Goal: Transaction & Acquisition: Purchase product/service

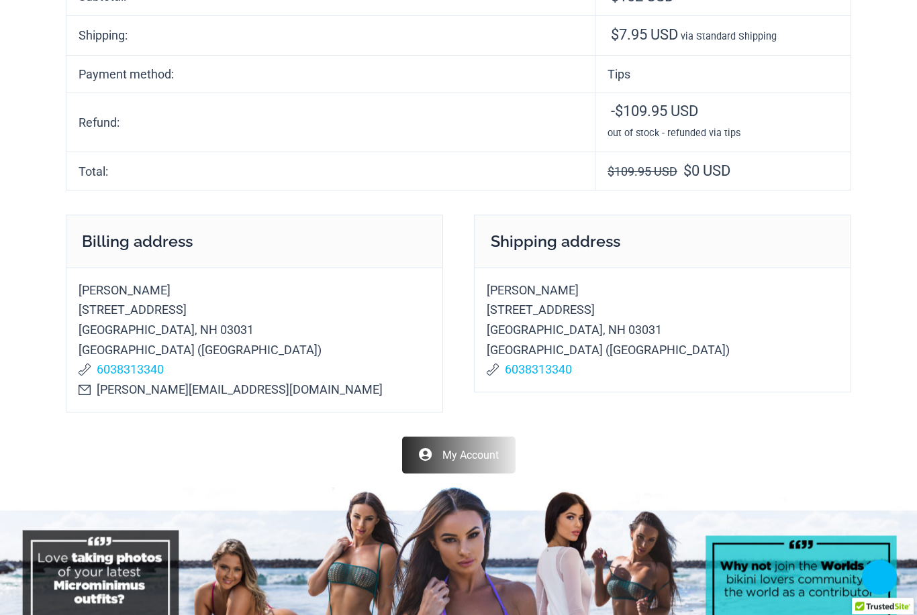
scroll to position [365, 0]
click at [441, 437] on link "My Account" at bounding box center [458, 455] width 113 height 37
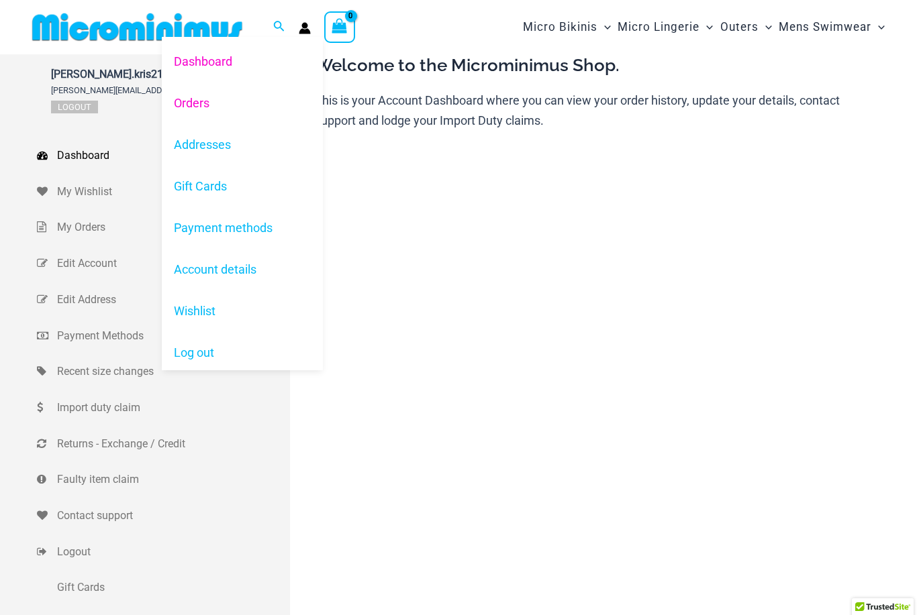
click at [195, 95] on link "Orders" at bounding box center [242, 103] width 161 height 42
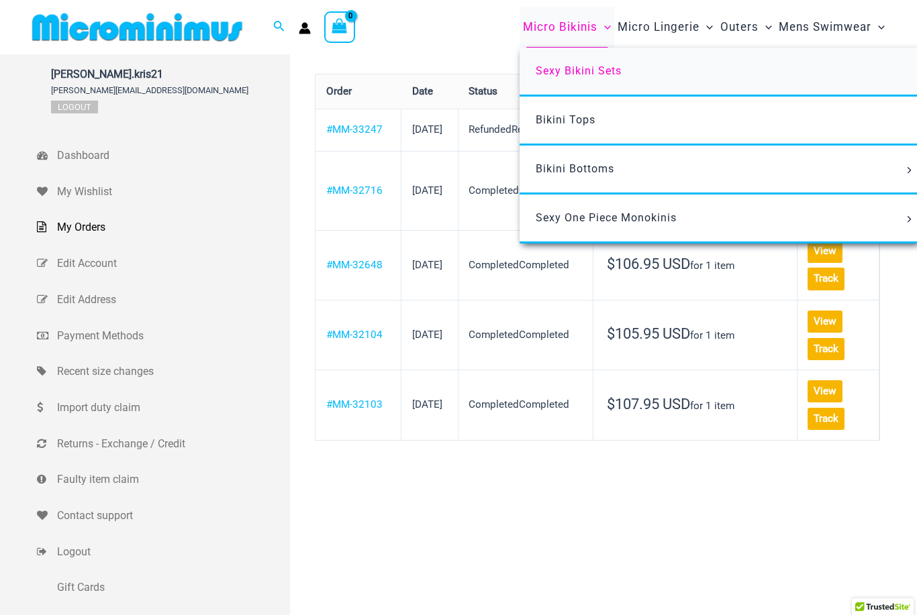
click at [548, 74] on span "Sexy Bikini Sets" at bounding box center [579, 70] width 86 height 13
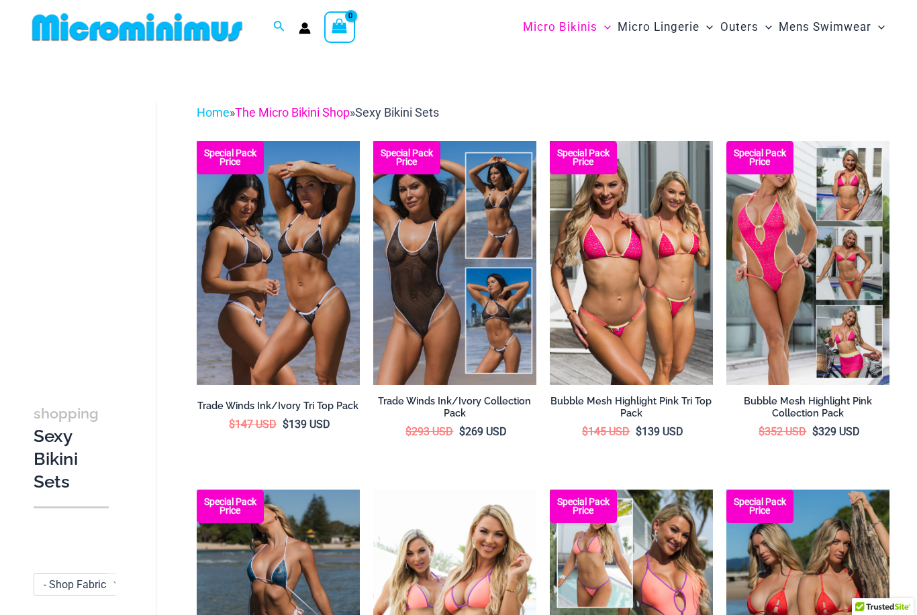
click at [293, 119] on link "The Micro Bikini Shop" at bounding box center [292, 112] width 115 height 14
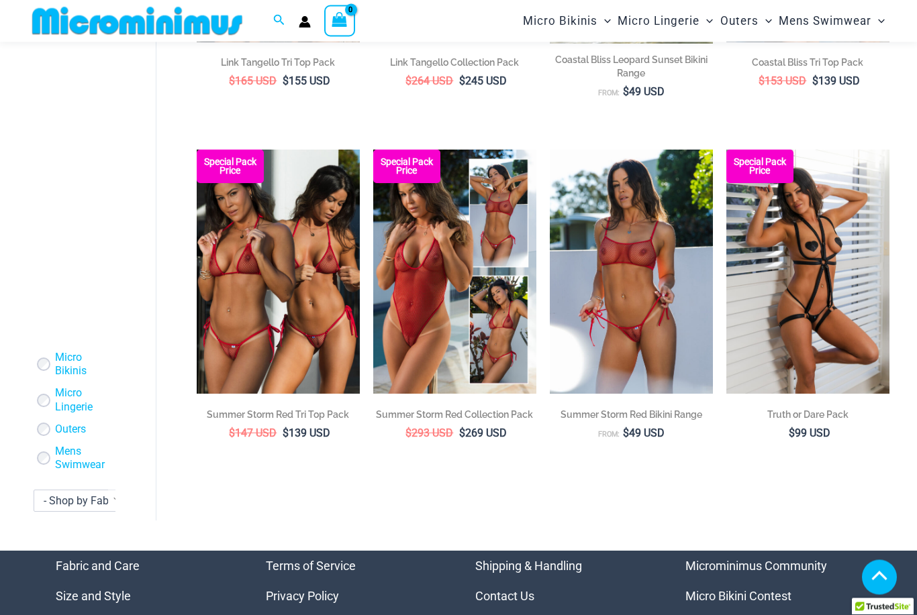
scroll to position [2414, 0]
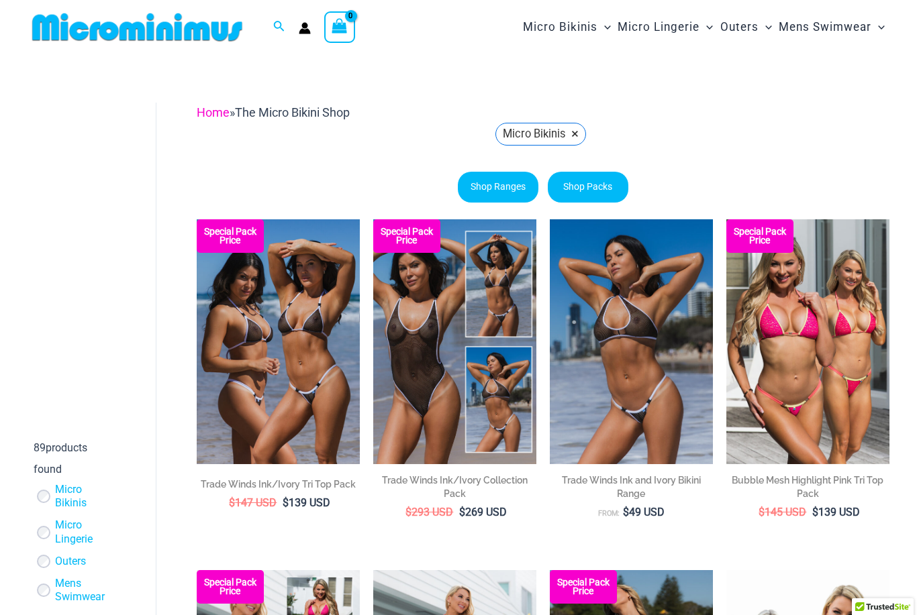
click at [215, 105] on link "Home" at bounding box center [213, 112] width 33 height 14
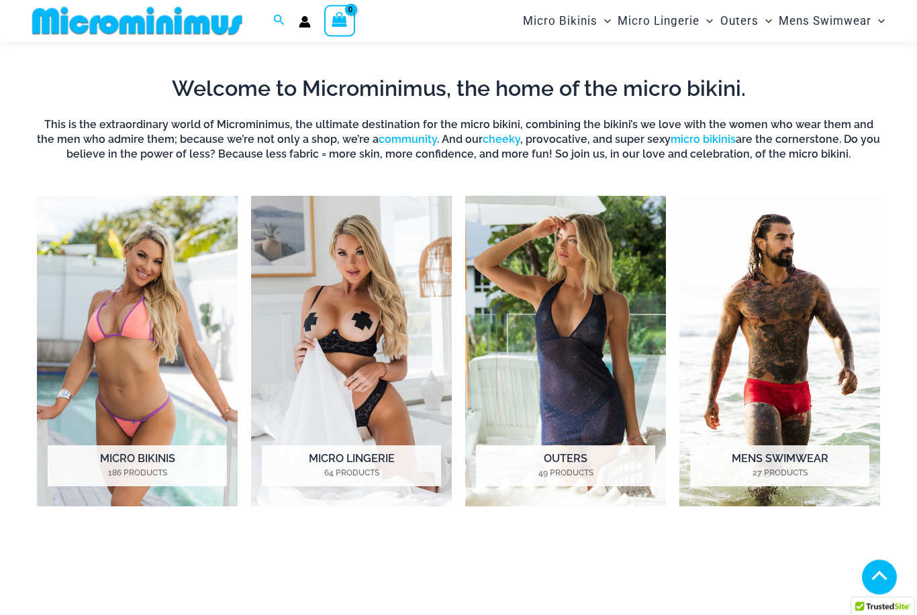
scroll to position [815, 0]
click at [122, 461] on h2 "Micro Bikinis 186 Products" at bounding box center [137, 467] width 179 height 42
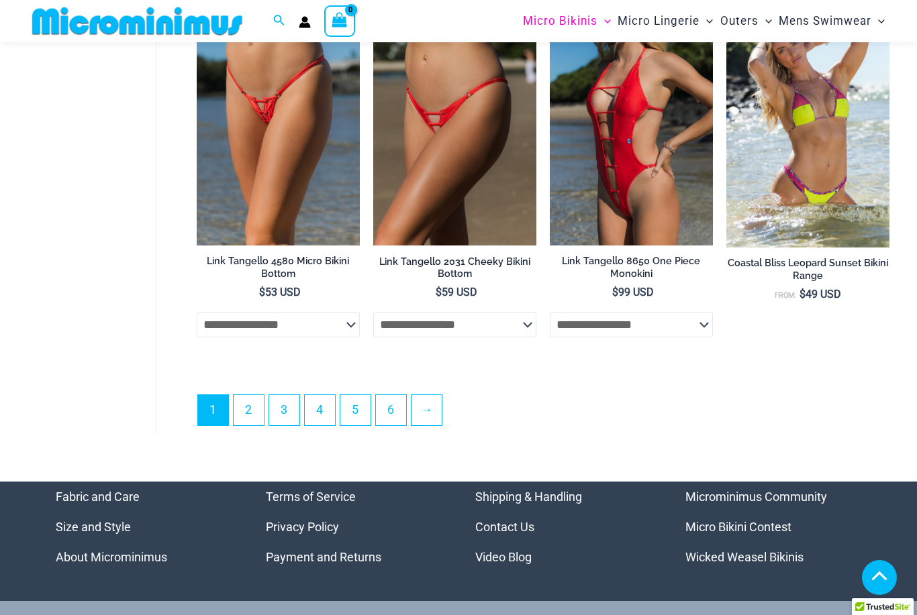
scroll to position [3089, 0]
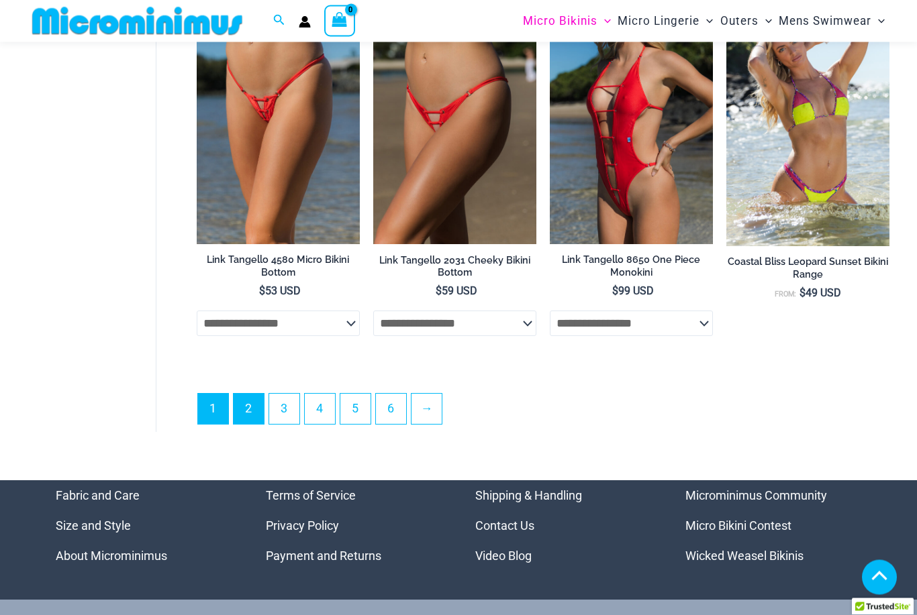
click at [244, 407] on link "2" at bounding box center [249, 410] width 30 height 30
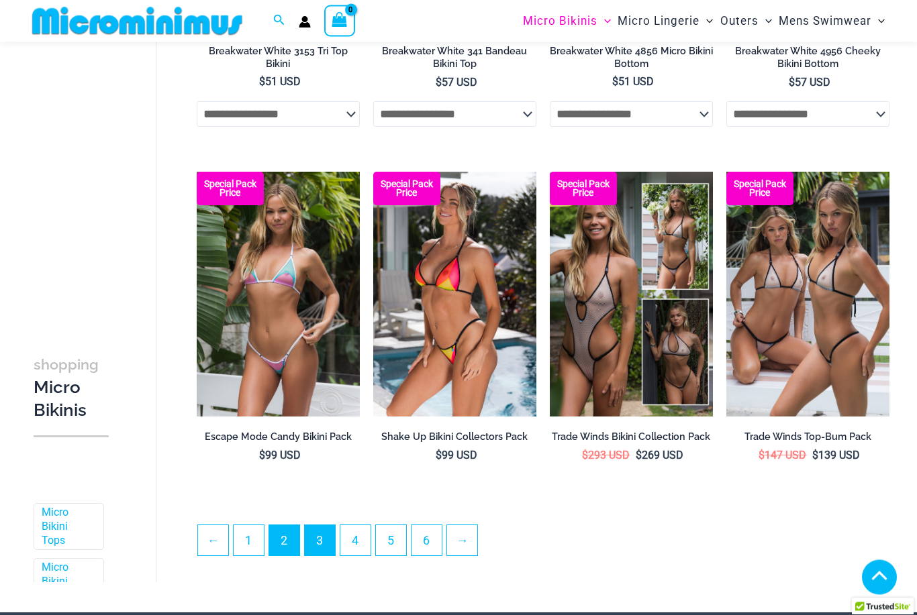
scroll to position [2626, 0]
click at [316, 544] on link "3" at bounding box center [320, 541] width 30 height 30
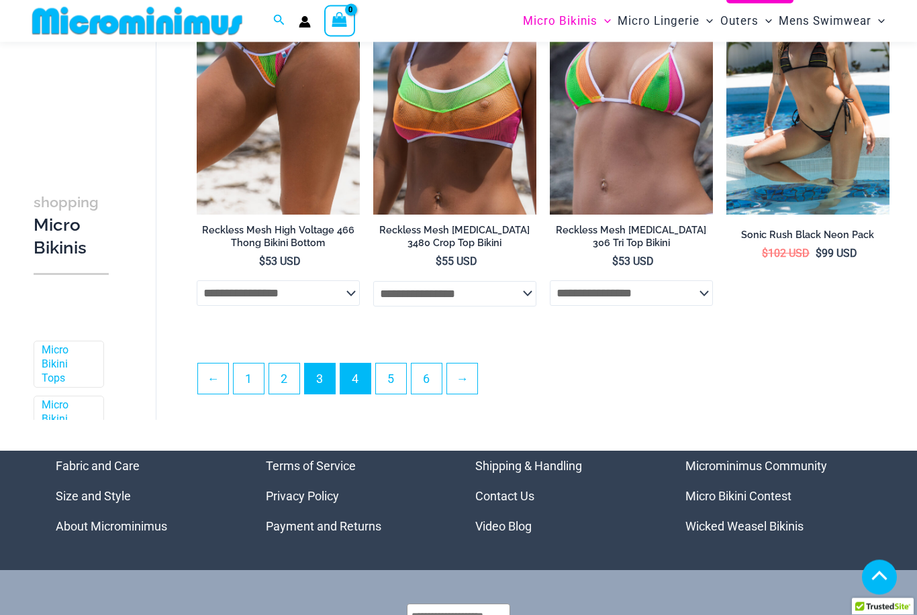
scroll to position [2828, 0]
click at [352, 393] on link "4" at bounding box center [355, 379] width 30 height 30
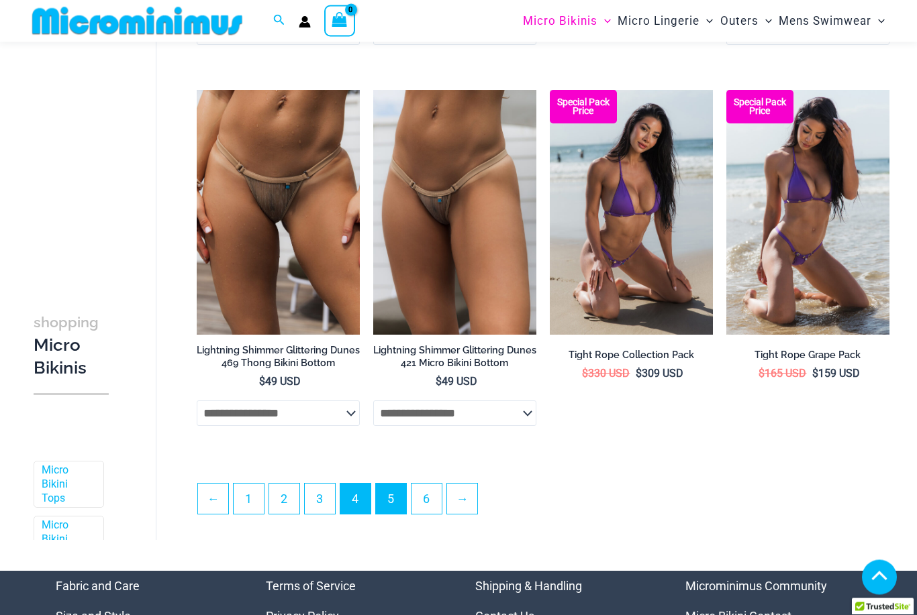
scroll to position [2708, 0]
click at [397, 504] on link "5" at bounding box center [391, 499] width 30 height 30
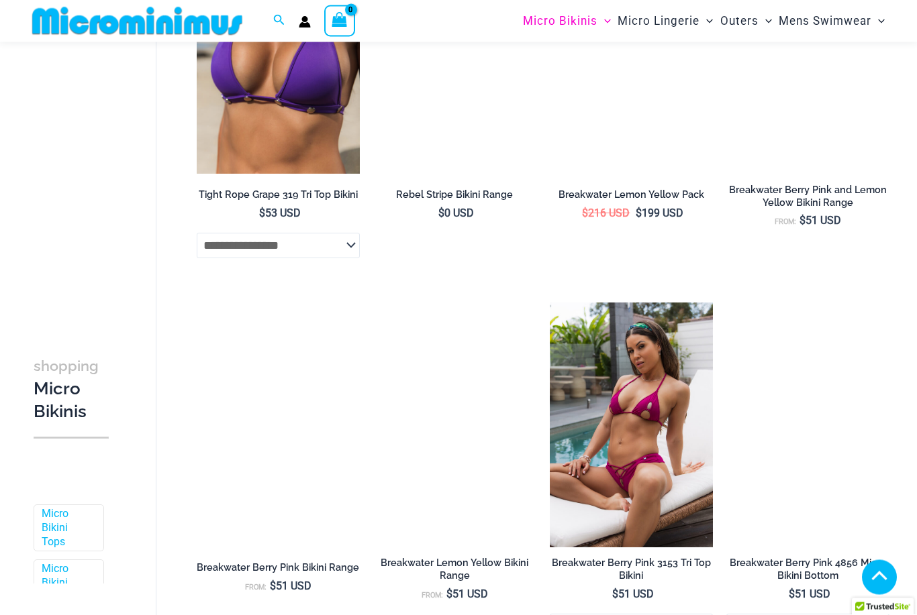
scroll to position [962, 0]
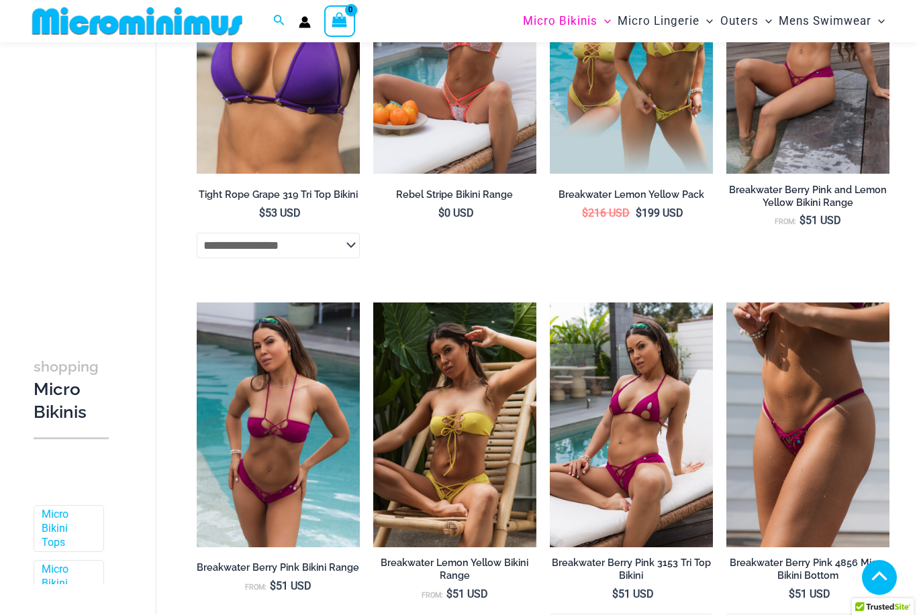
click at [607, 489] on img at bounding box center [631, 425] width 163 height 245
click at [615, 481] on img at bounding box center [631, 425] width 163 height 245
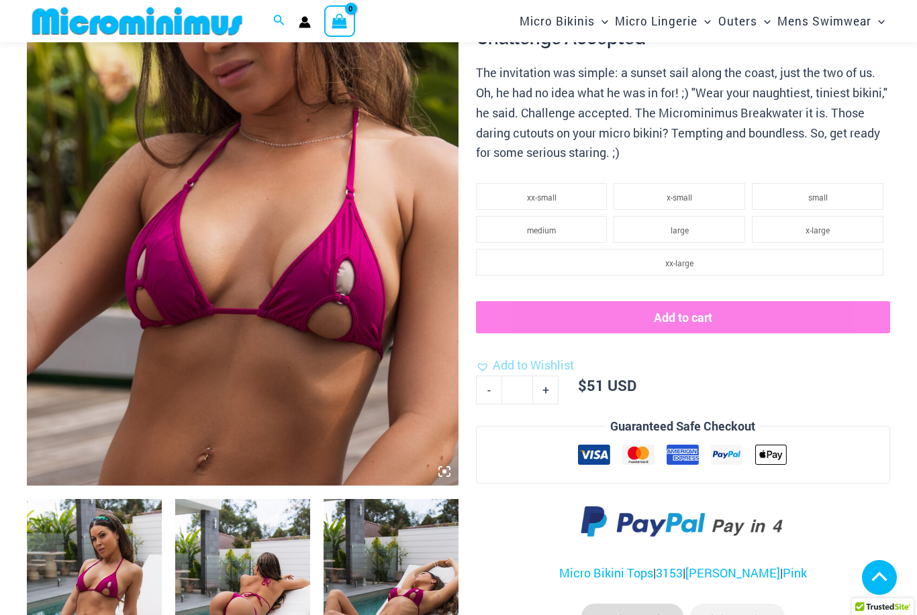
scroll to position [263, 0]
click at [644, 229] on li "large" at bounding box center [679, 230] width 132 height 27
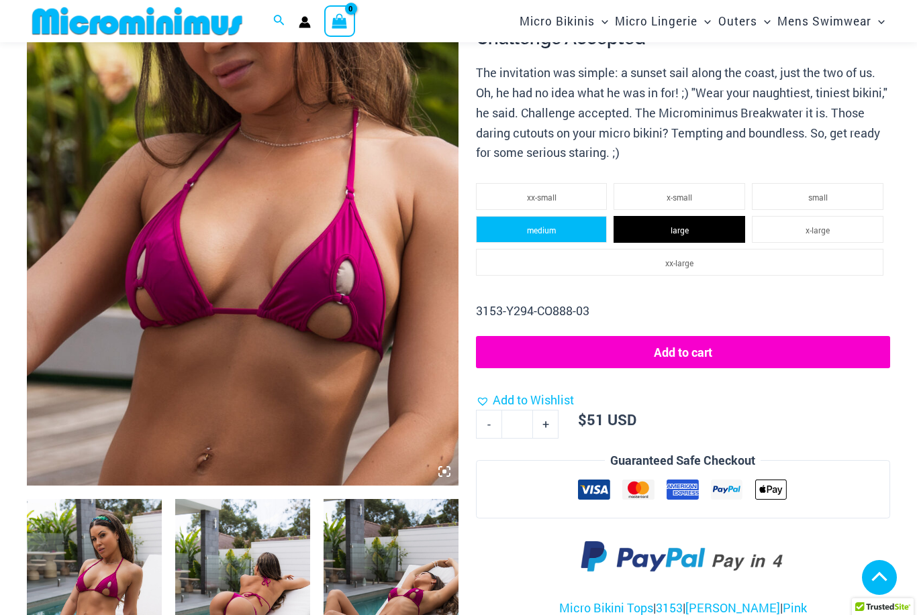
click at [517, 224] on li "medium" at bounding box center [542, 229] width 132 height 27
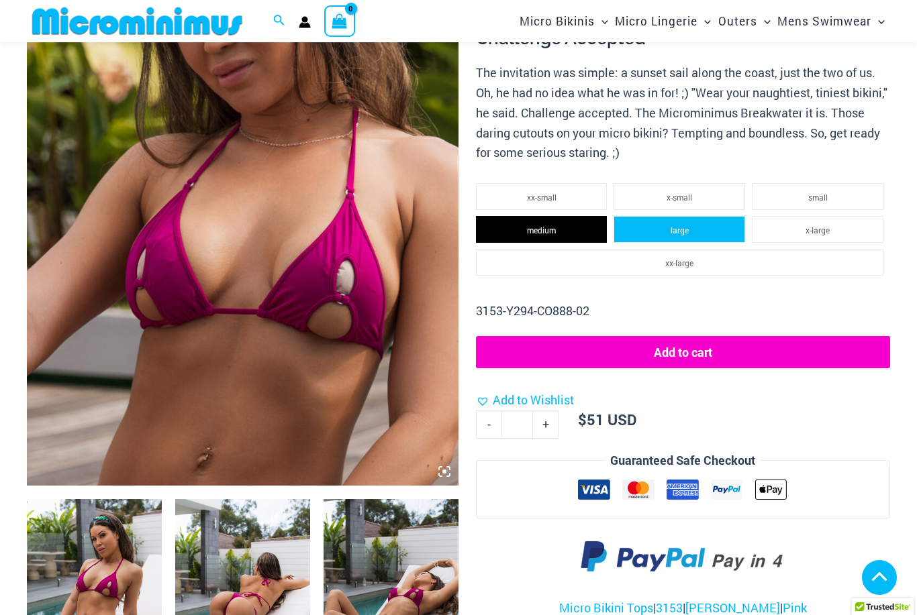
click at [656, 230] on li "large" at bounding box center [679, 229] width 132 height 27
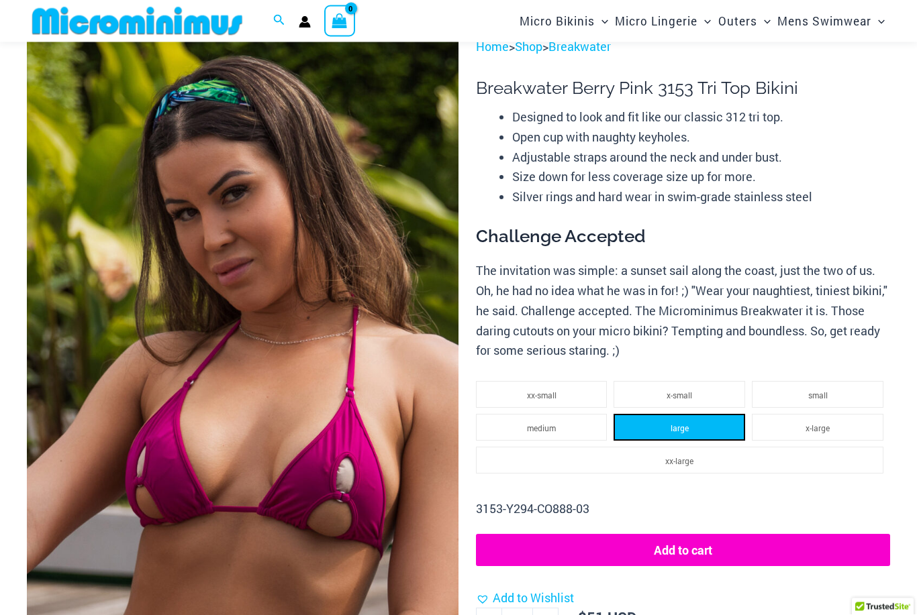
scroll to position [0, 0]
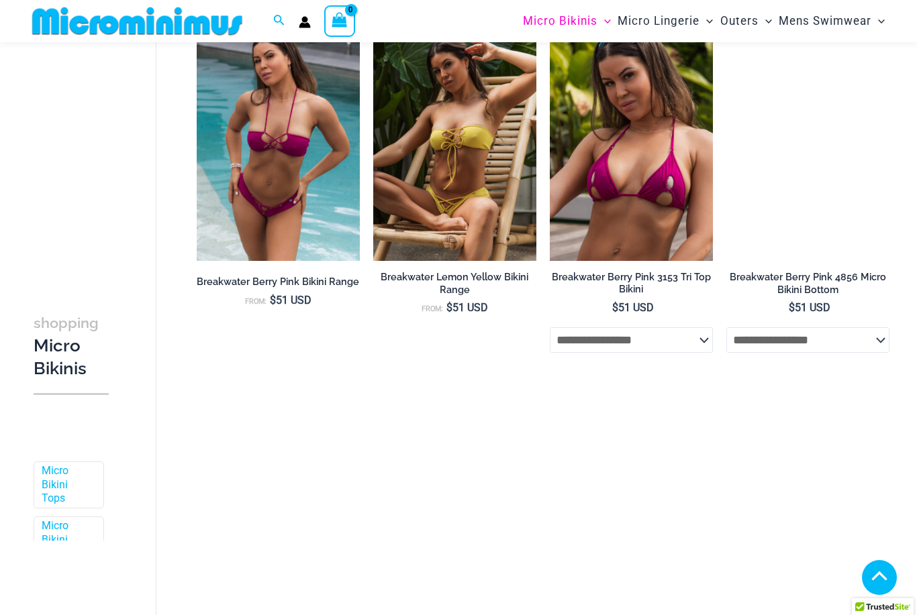
scroll to position [1268, 0]
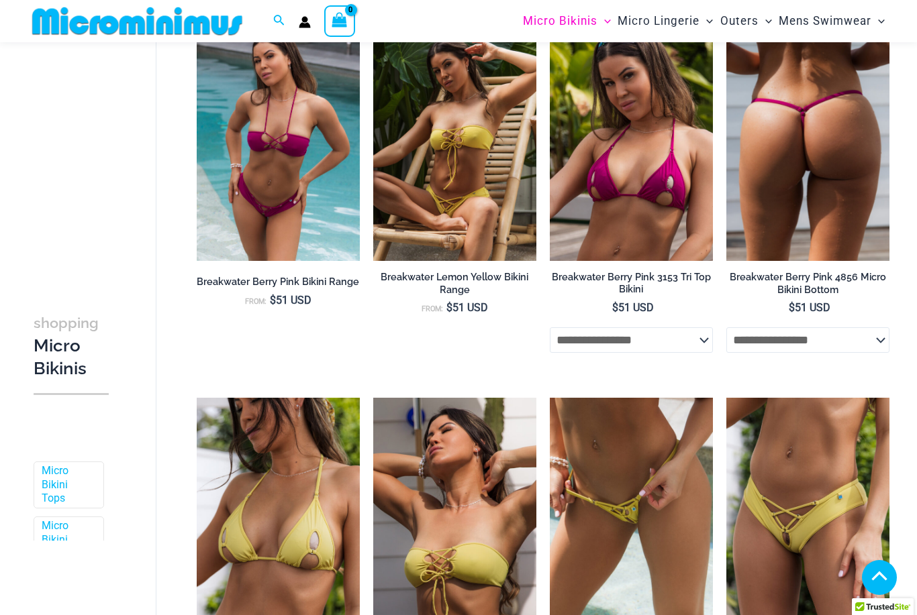
click at [795, 226] on img at bounding box center [807, 139] width 163 height 245
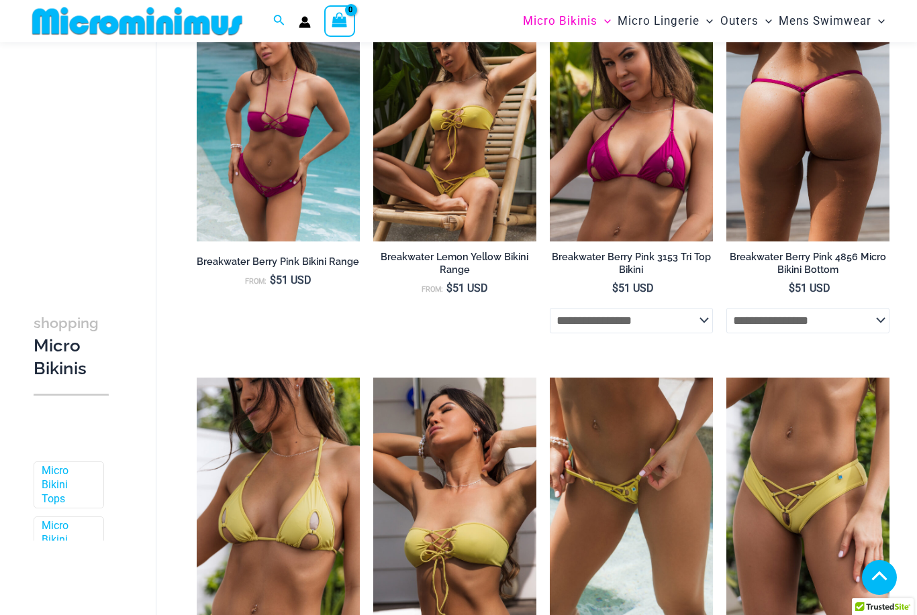
click at [776, 262] on h2 "Breakwater Berry Pink 4856 Micro Bikini Bottom" at bounding box center [807, 263] width 163 height 25
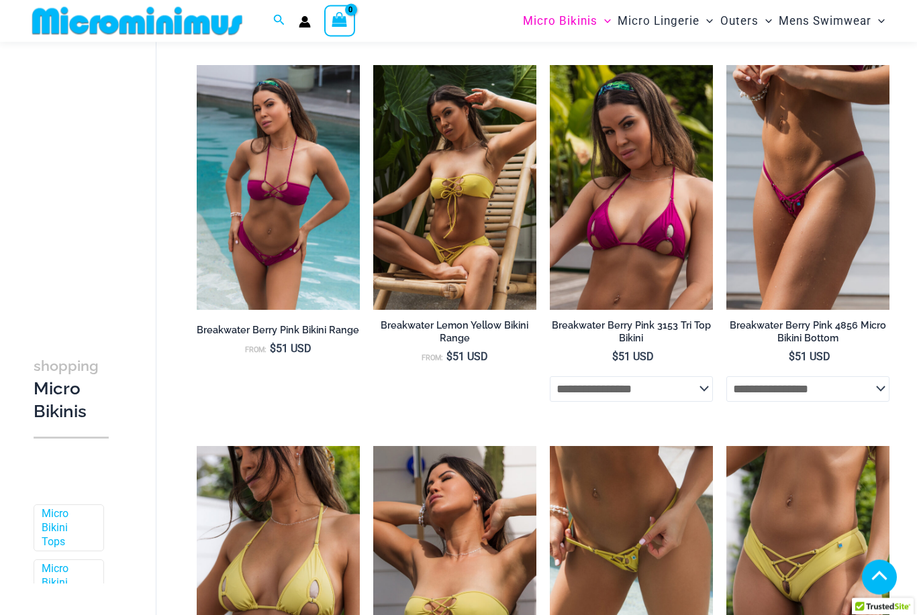
scroll to position [1199, 0]
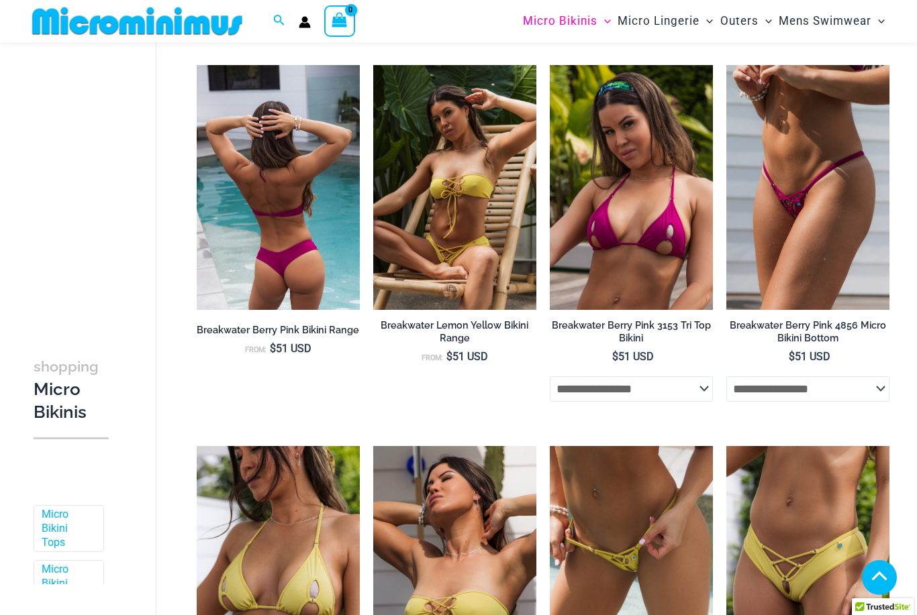
click at [269, 331] on h2 "Breakwater Berry Pink Bikini Range" at bounding box center [278, 330] width 163 height 13
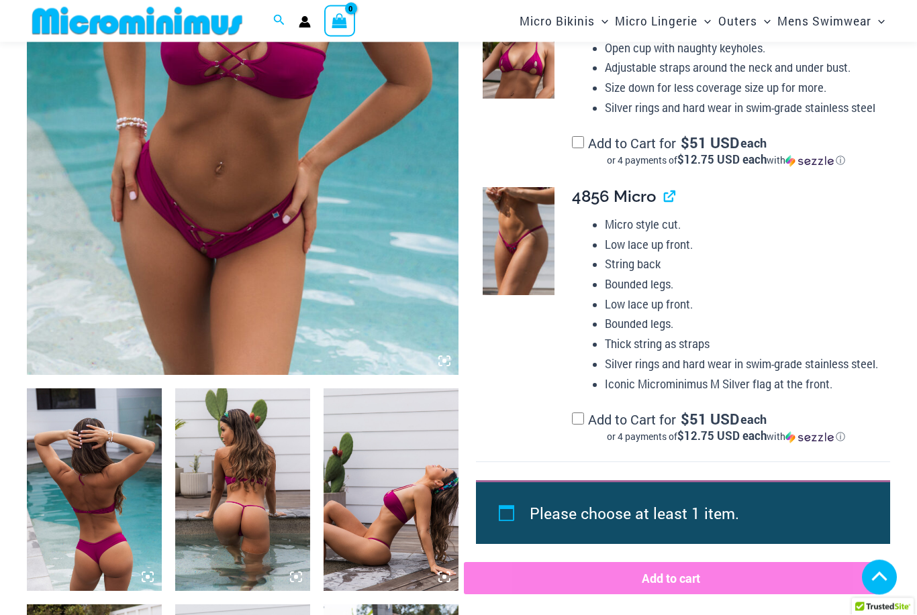
scroll to position [375, 0]
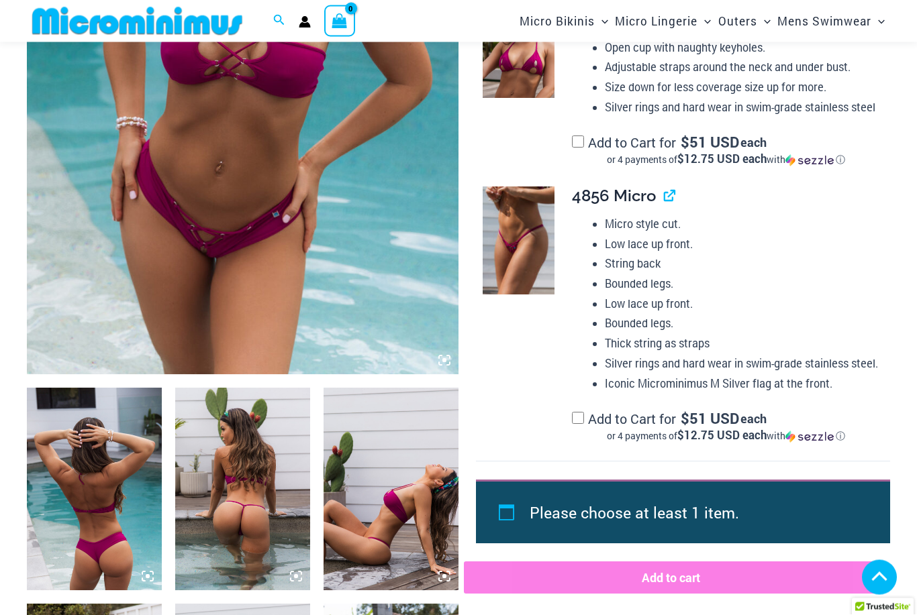
click at [104, 529] on img at bounding box center [94, 490] width 135 height 202
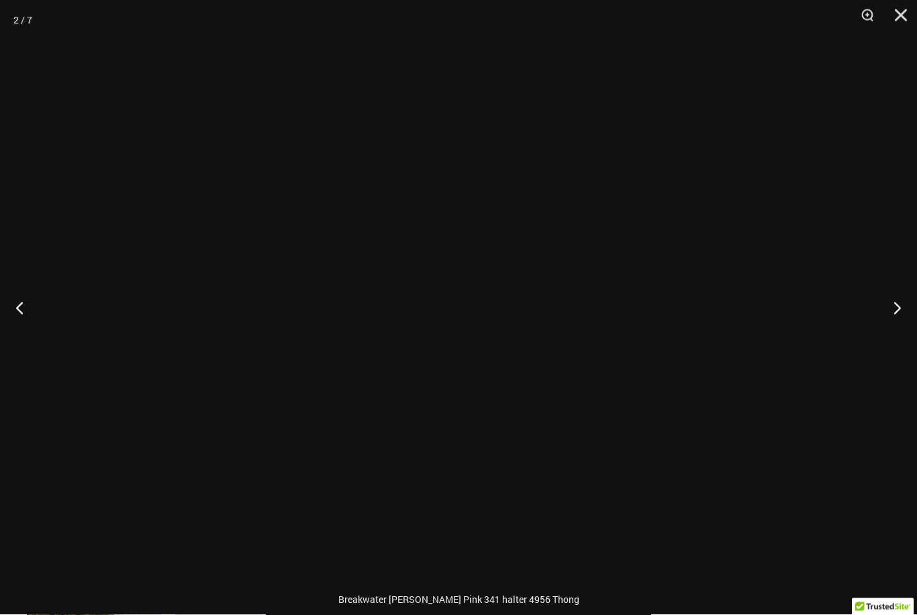
scroll to position [375, 0]
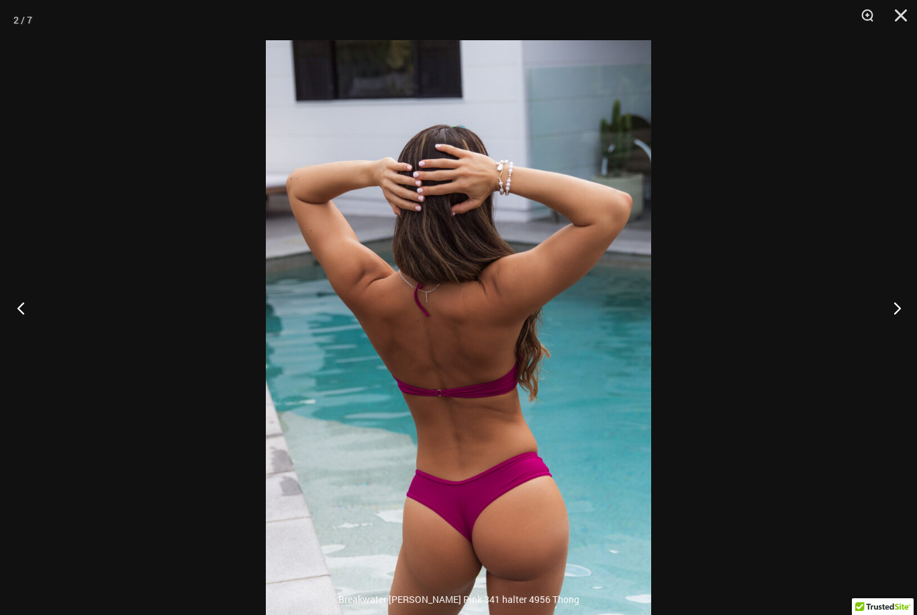
click at [25, 332] on button "Previous" at bounding box center [25, 308] width 50 height 67
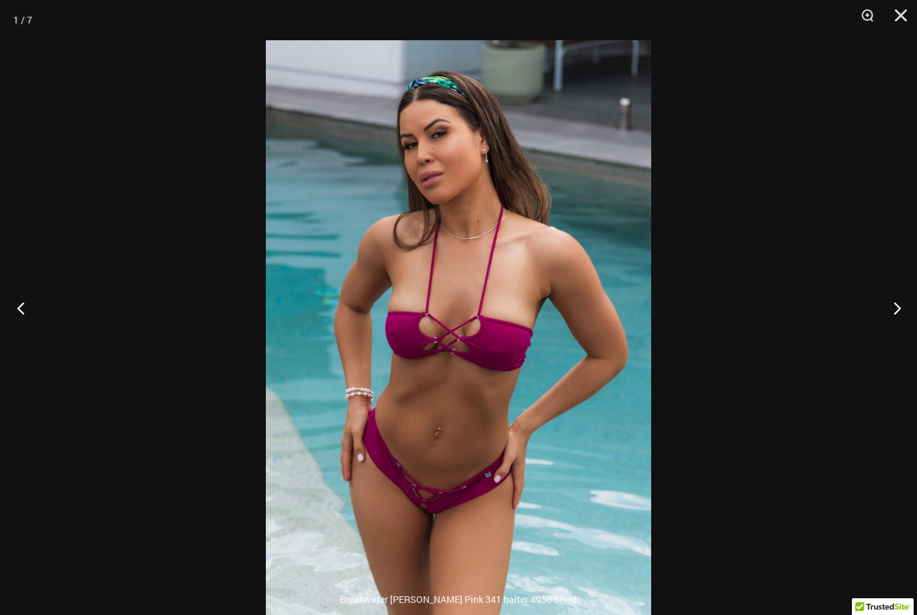
click at [27, 335] on button "Previous" at bounding box center [25, 308] width 50 height 67
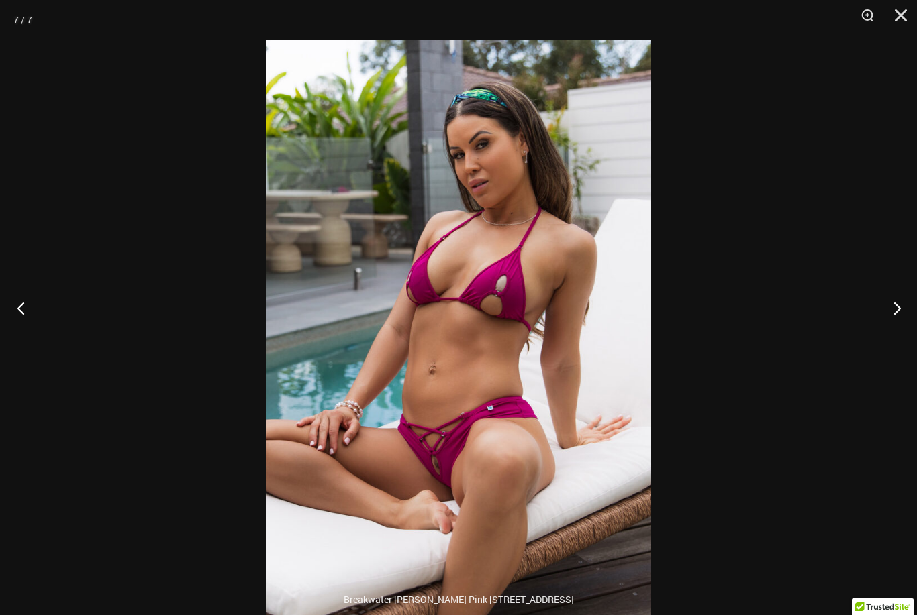
click at [25, 332] on button "Previous" at bounding box center [25, 308] width 50 height 67
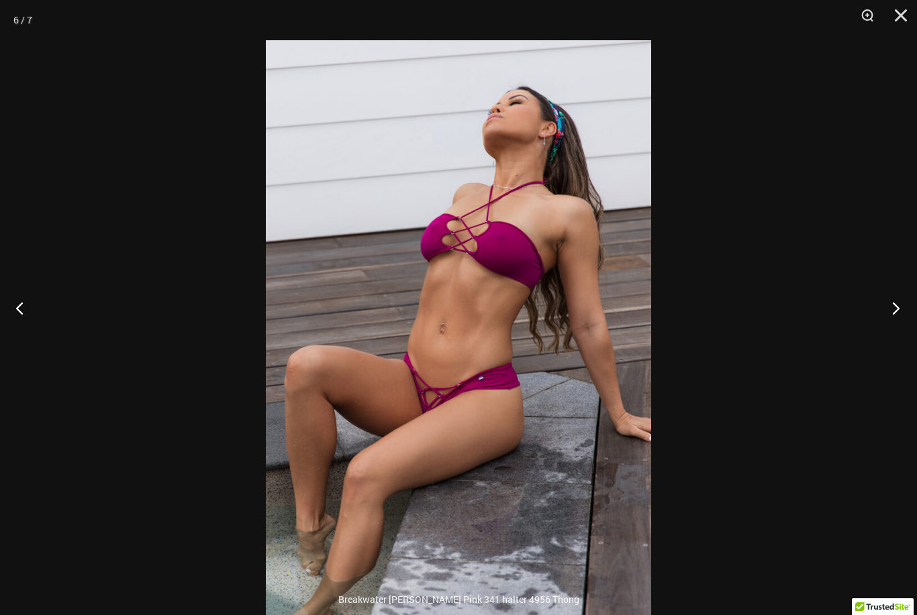
click at [891, 336] on button "Next" at bounding box center [891, 308] width 50 height 67
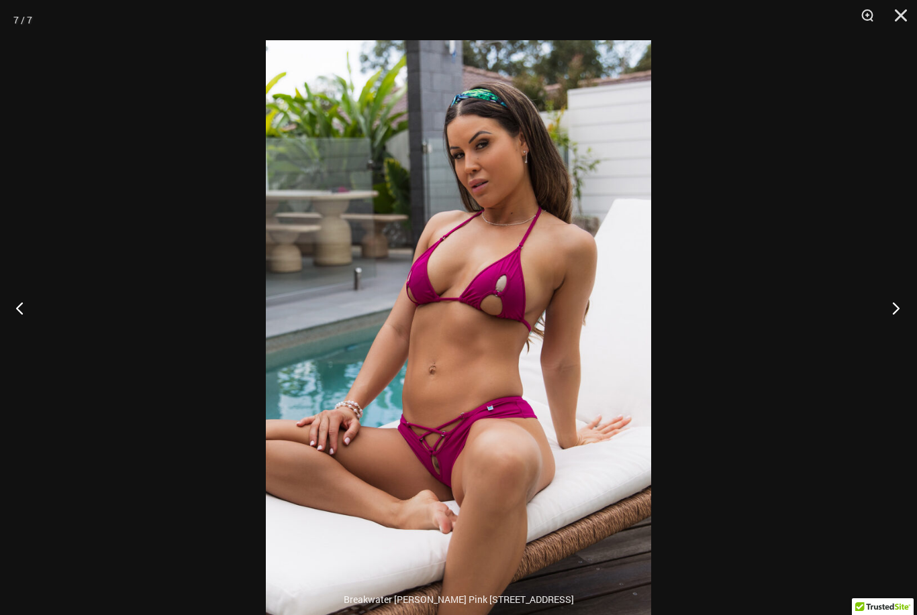
click at [901, 334] on button "Next" at bounding box center [891, 308] width 50 height 67
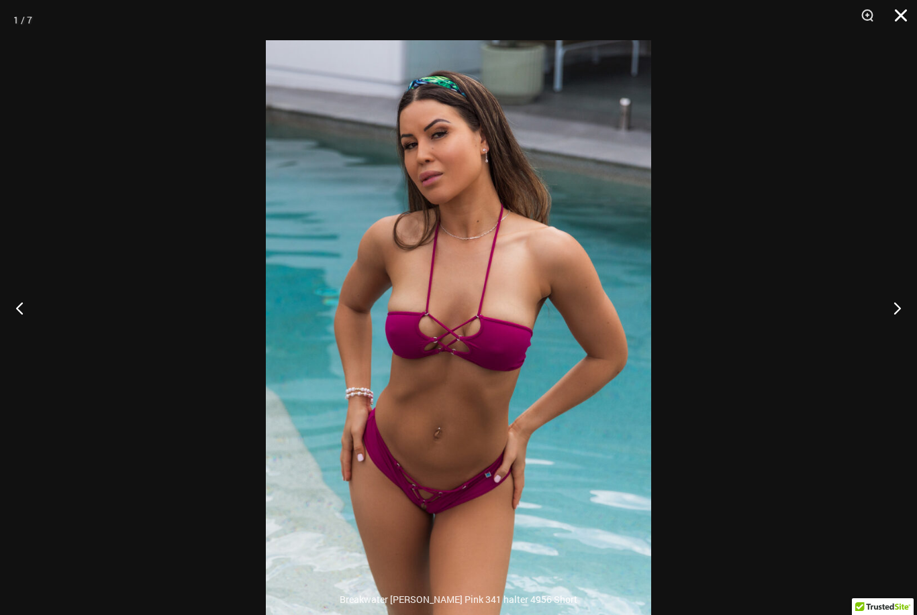
click at [905, 18] on button "Close" at bounding box center [896, 20] width 34 height 40
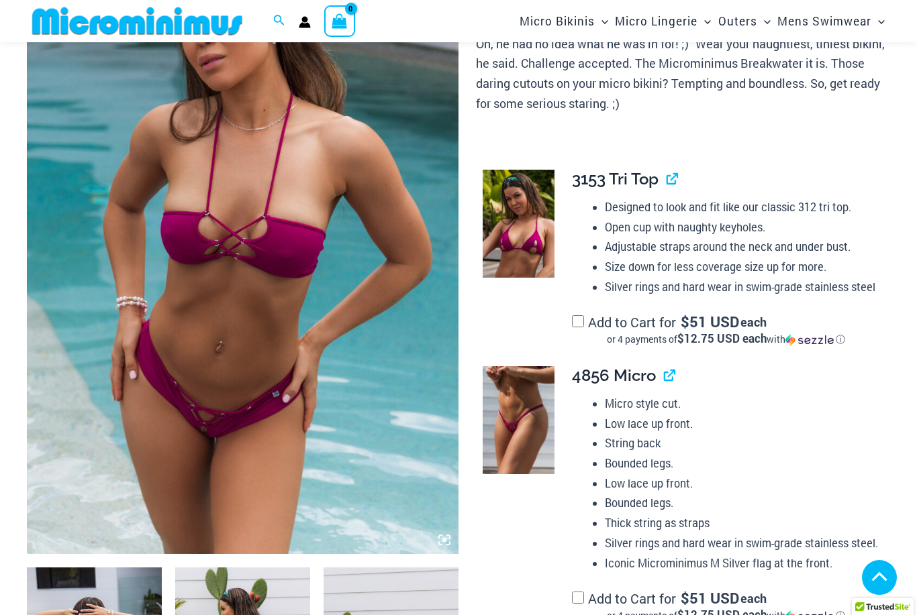
scroll to position [0, 0]
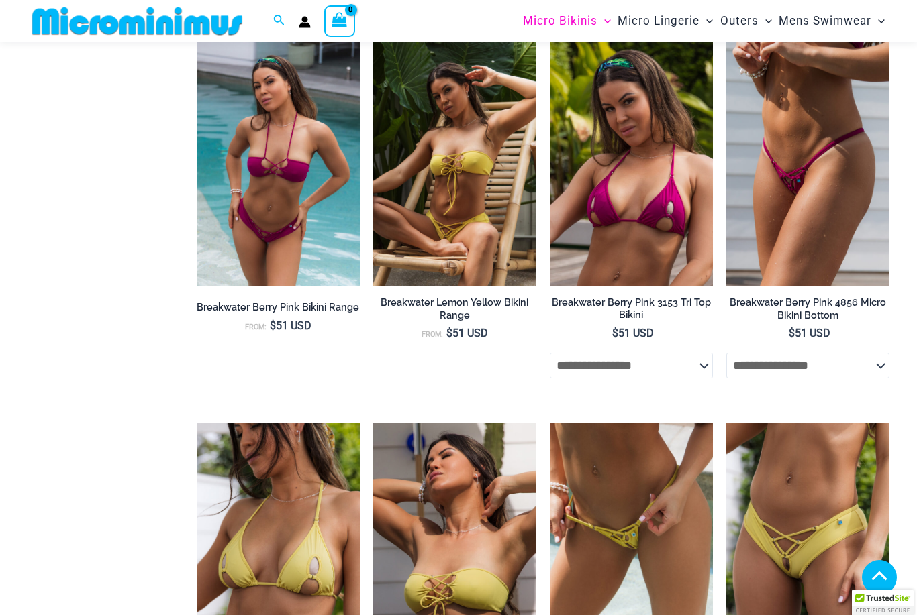
scroll to position [1242, 0]
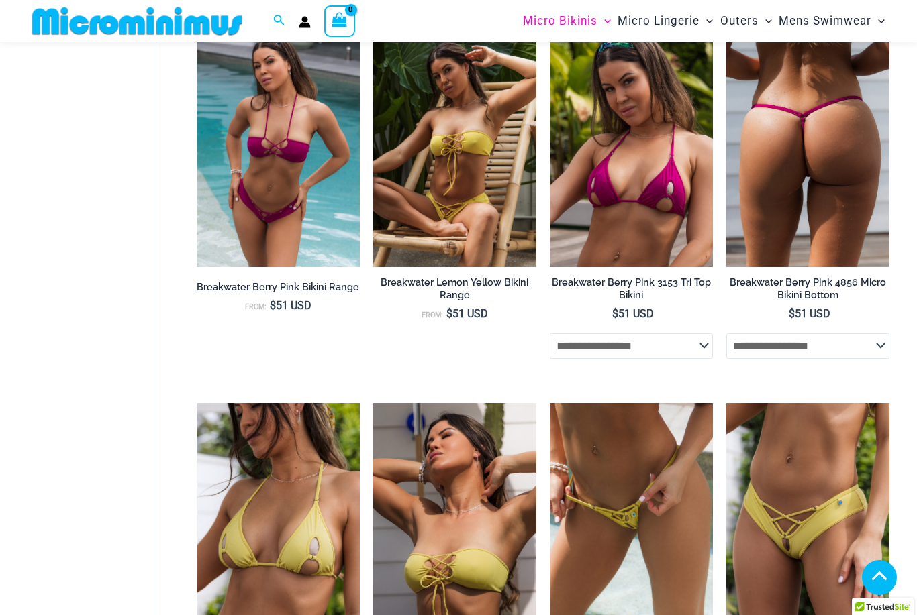
click at [791, 281] on h2 "Breakwater Berry Pink 4856 Micro Bikini Bottom" at bounding box center [807, 289] width 163 height 25
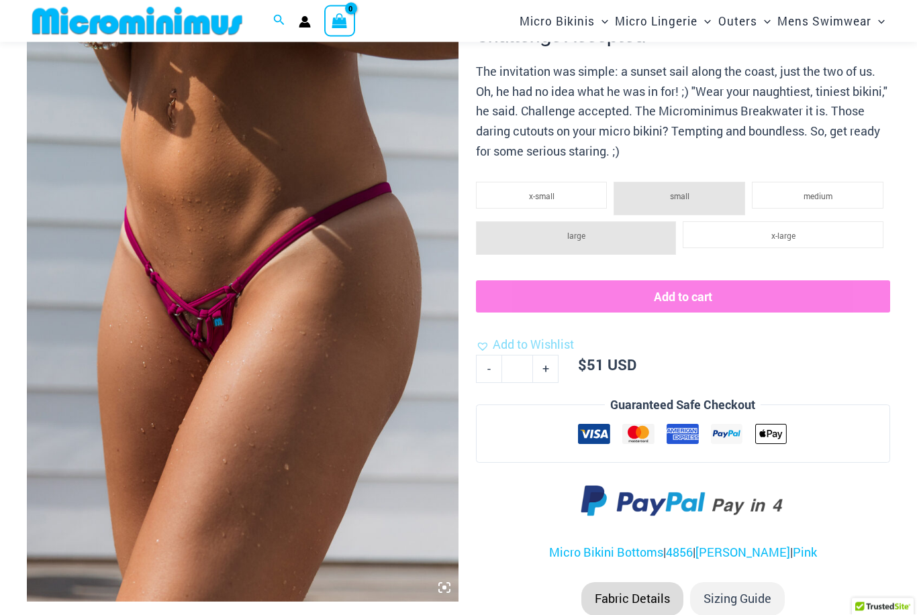
scroll to position [148, 0]
click at [786, 192] on li "medium" at bounding box center [818, 195] width 132 height 27
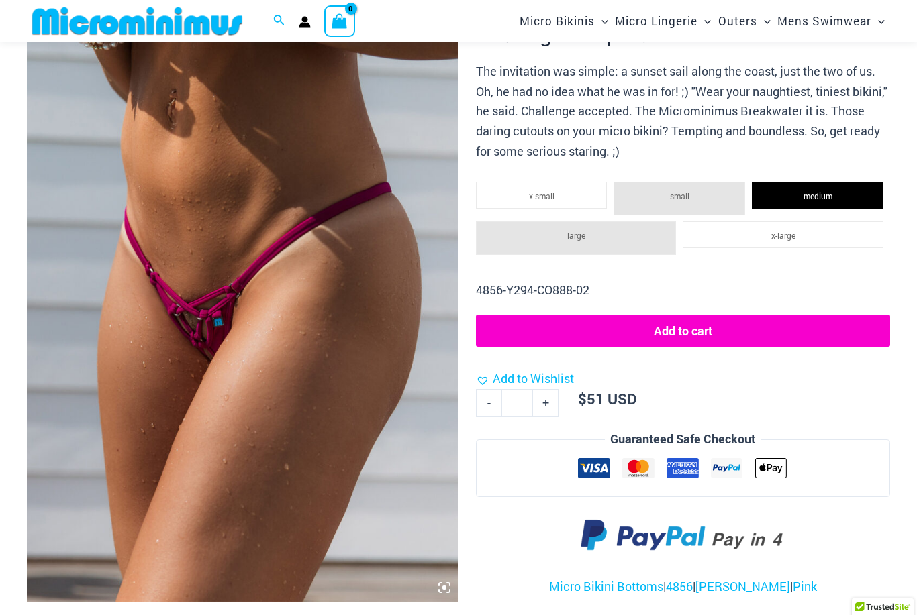
click at [617, 328] on button "Add to cart" at bounding box center [683, 331] width 414 height 32
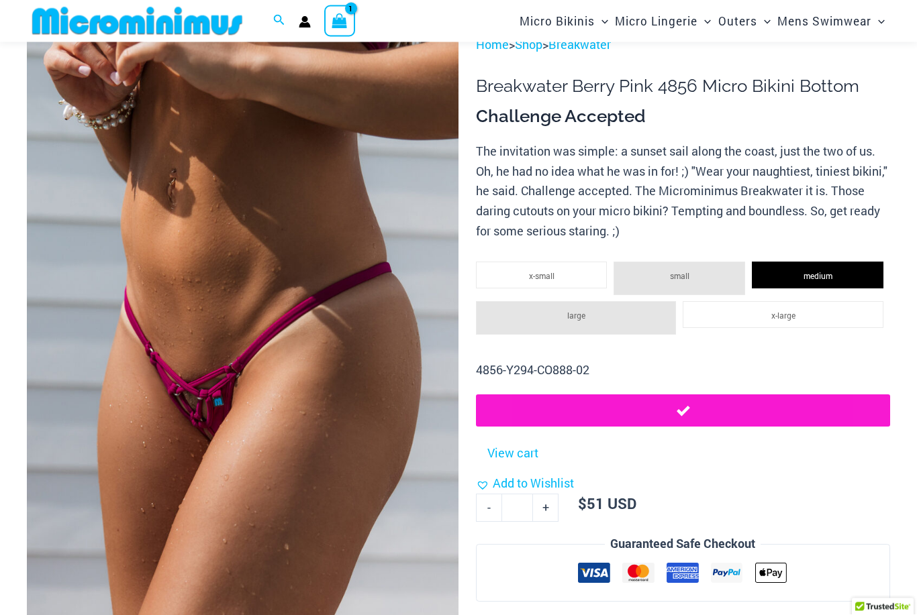
scroll to position [0, 0]
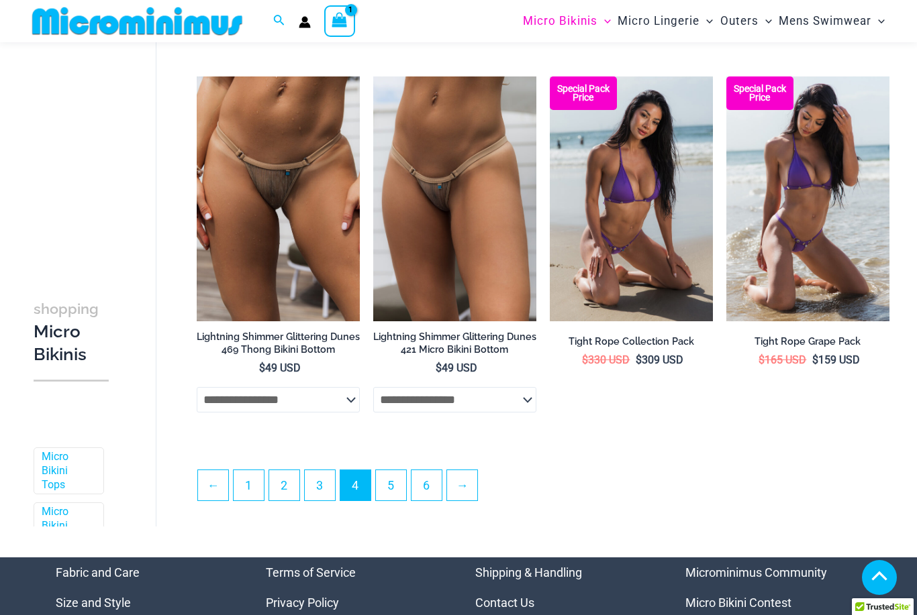
scroll to position [2726, 0]
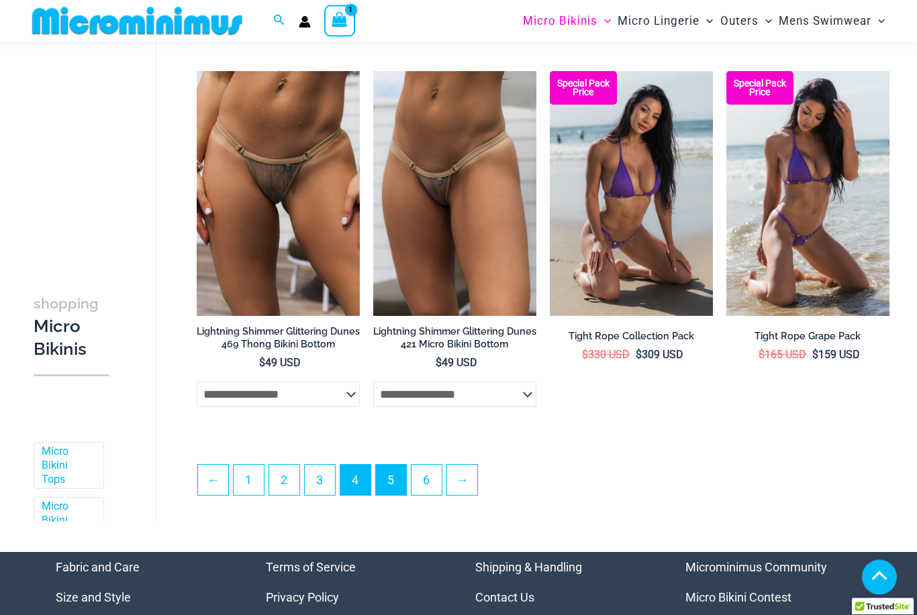
click at [388, 491] on link "5" at bounding box center [391, 481] width 30 height 30
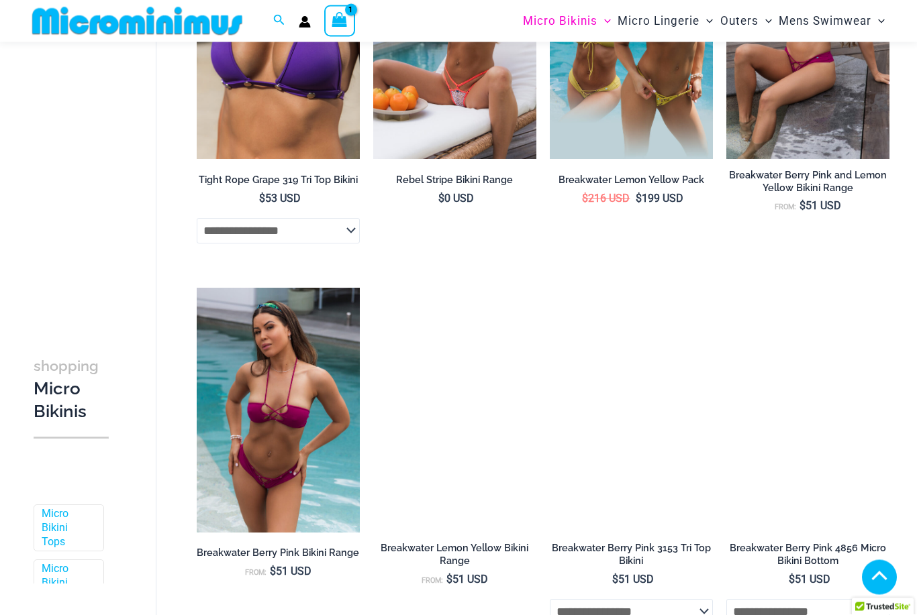
scroll to position [977, 0]
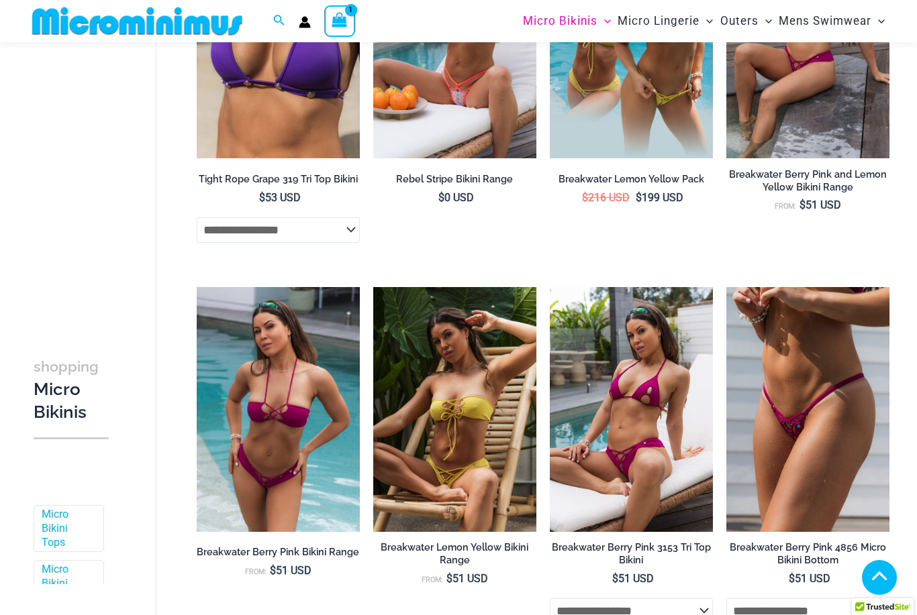
click at [618, 485] on img at bounding box center [631, 409] width 163 height 245
click at [578, 599] on select "**********" at bounding box center [631, 612] width 163 height 26
click at [587, 599] on select "**********" at bounding box center [631, 612] width 163 height 26
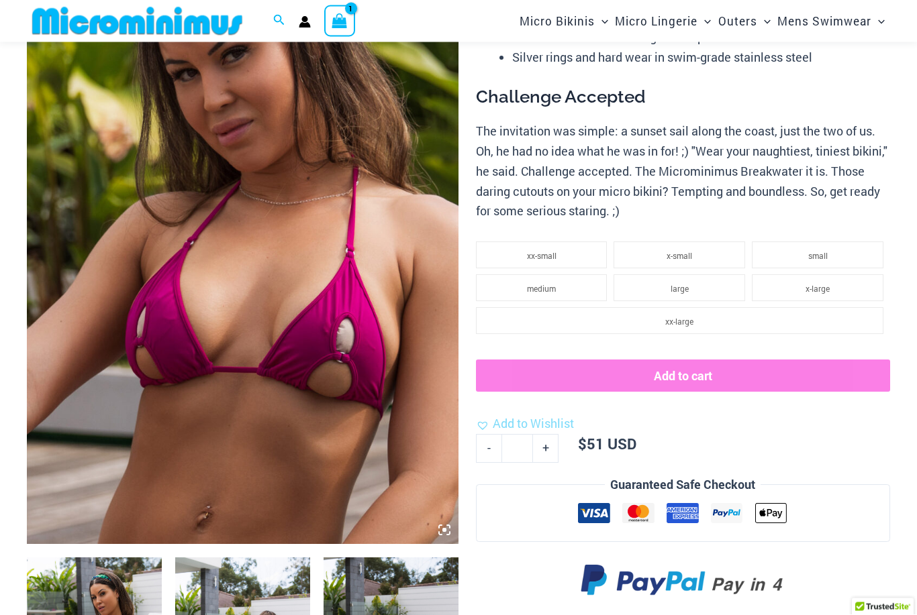
scroll to position [163, 0]
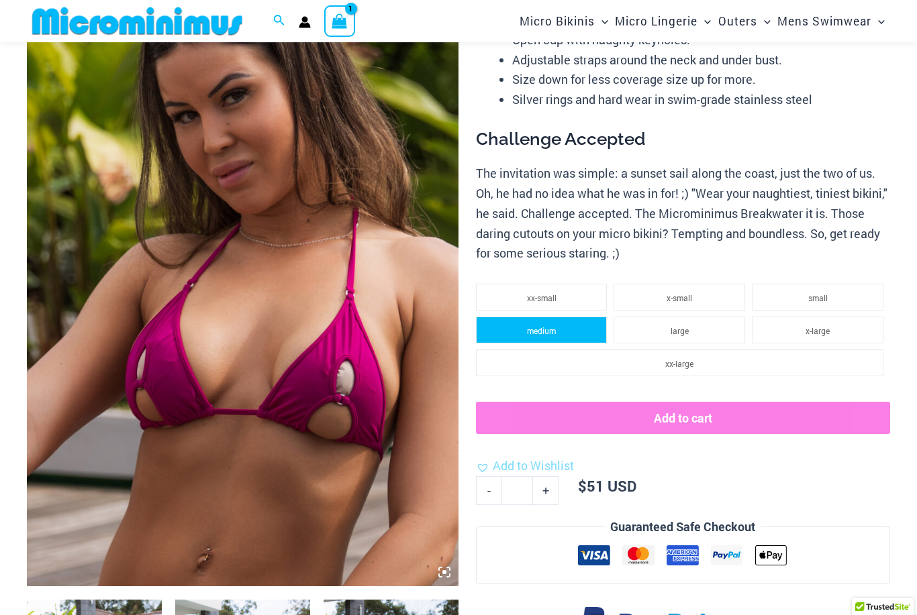
click at [545, 327] on span "medium" at bounding box center [541, 331] width 29 height 11
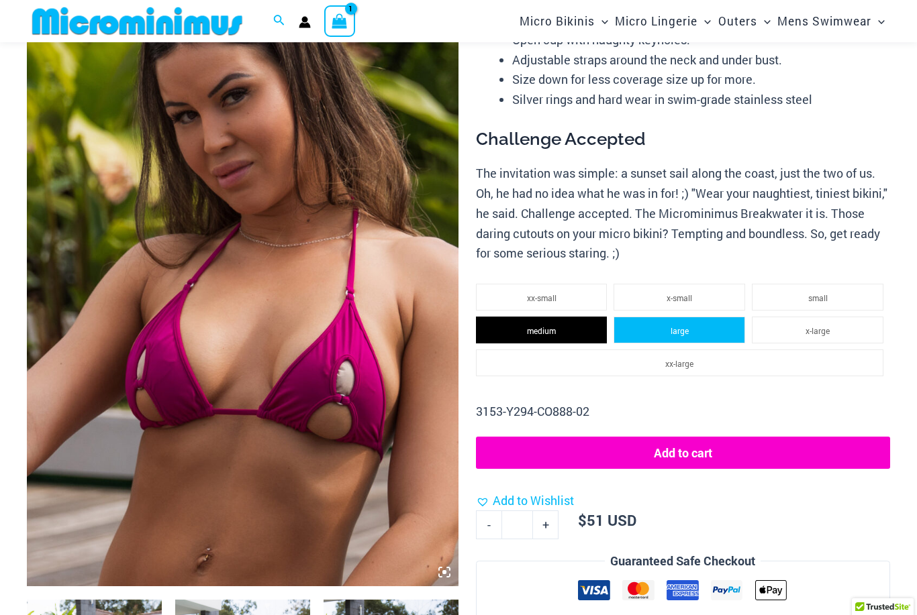
click at [640, 321] on li "large" at bounding box center [679, 330] width 132 height 27
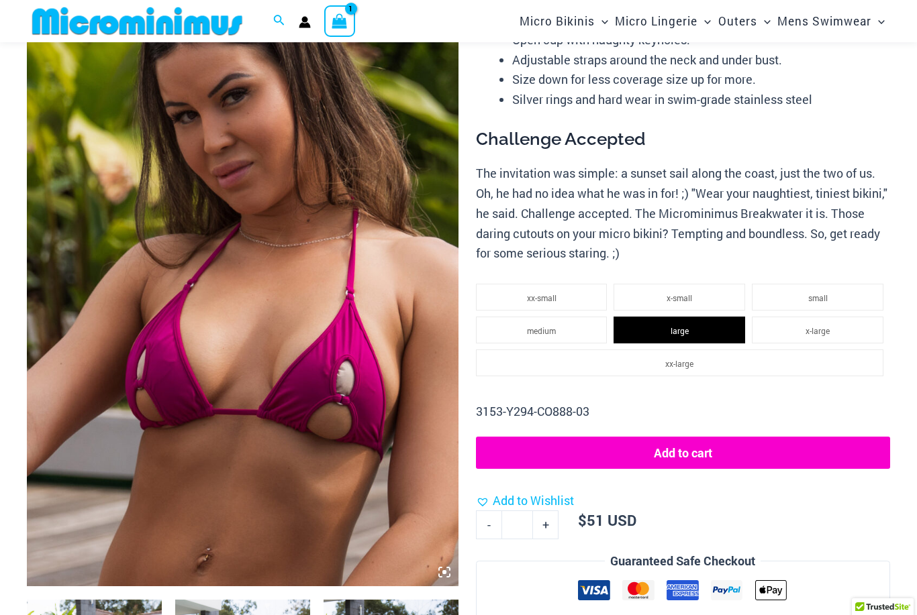
click at [638, 452] on button "Add to cart" at bounding box center [683, 453] width 414 height 32
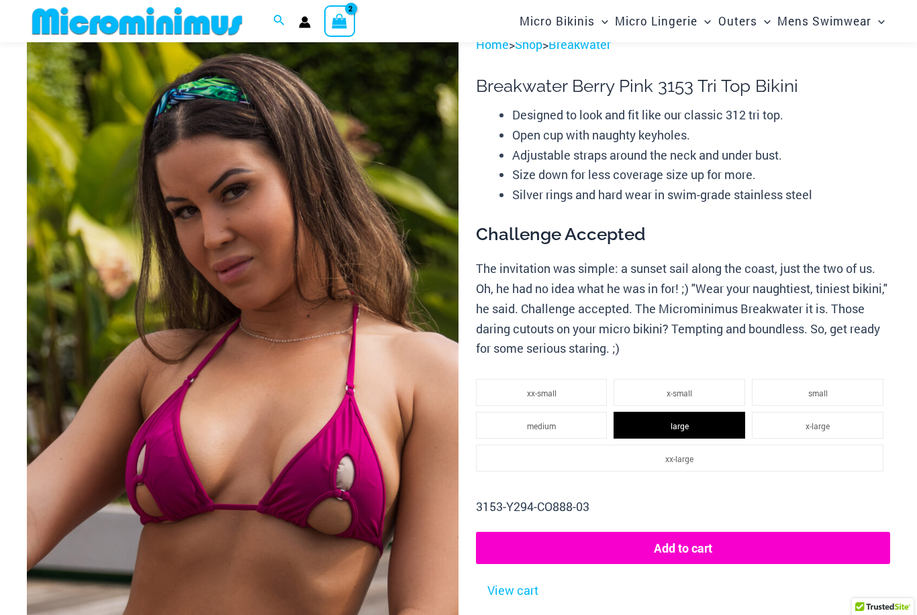
scroll to position [0, 0]
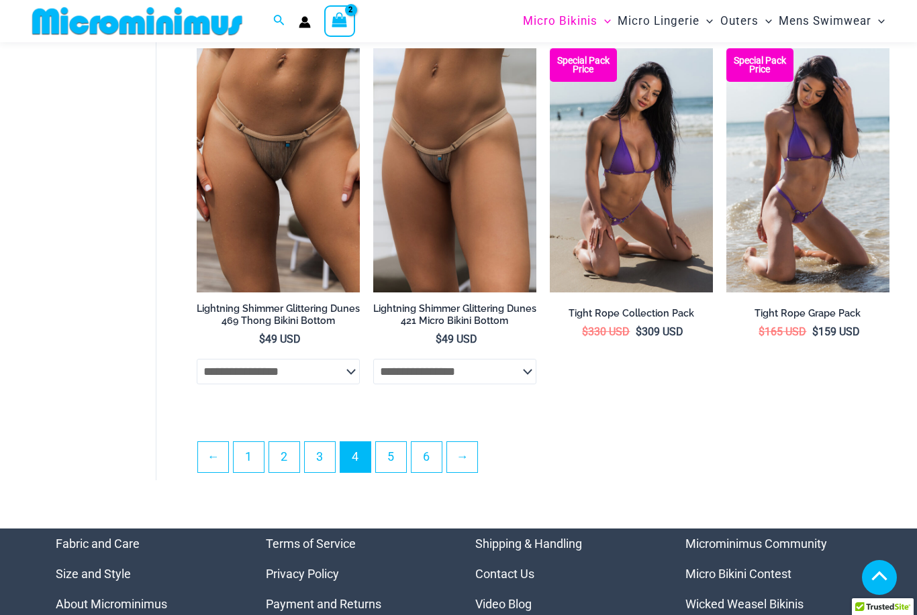
scroll to position [2769, 0]
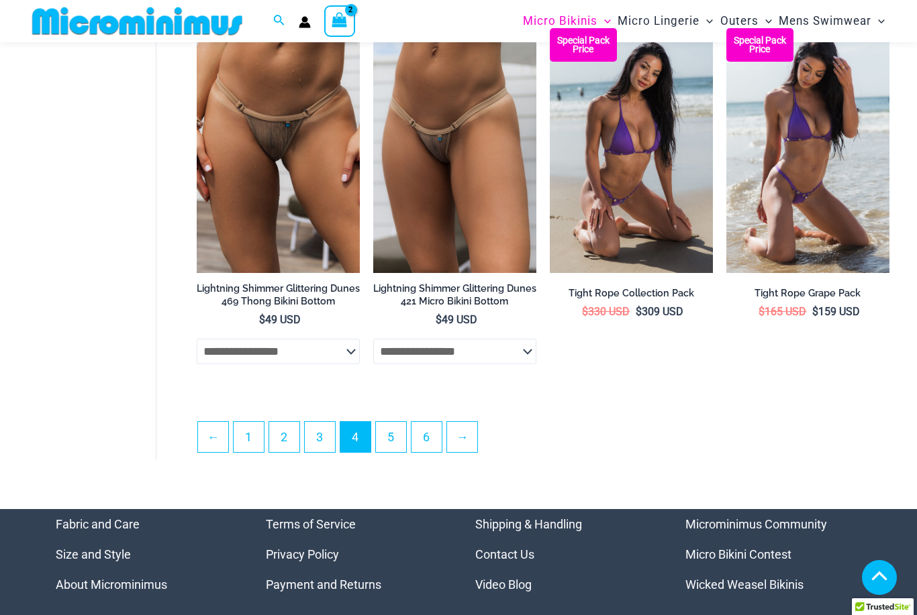
click at [393, 443] on link "5" at bounding box center [391, 437] width 30 height 30
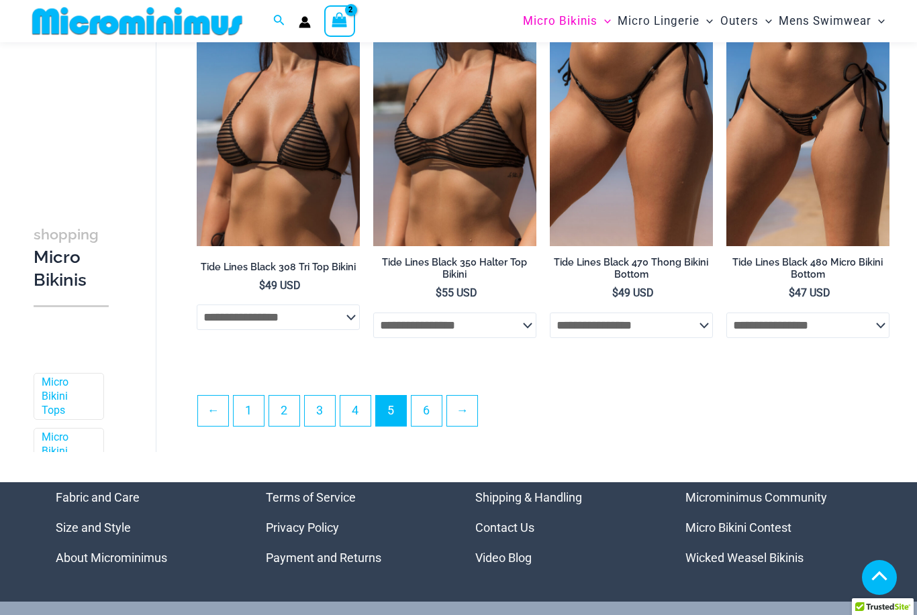
scroll to position [2767, 0]
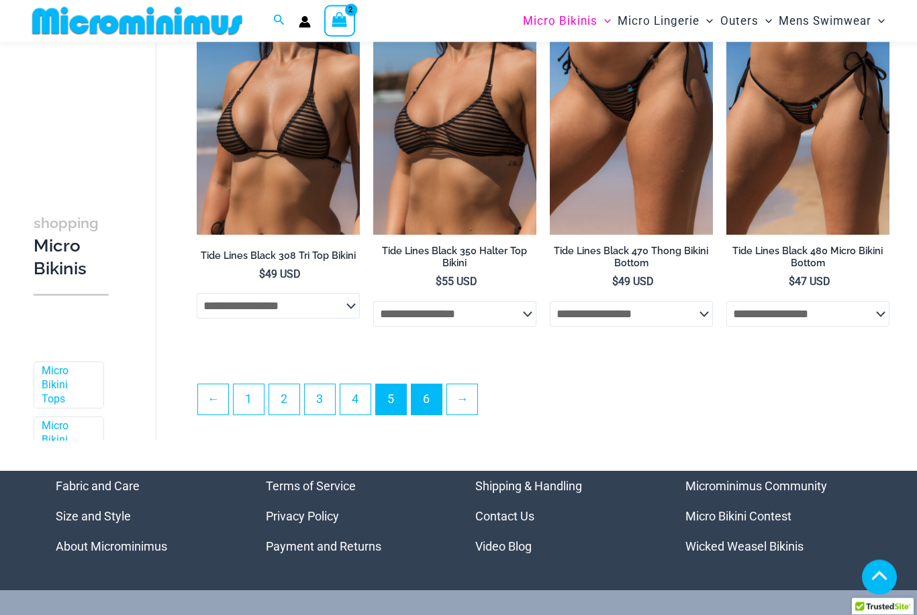
click at [433, 403] on link "6" at bounding box center [426, 400] width 30 height 30
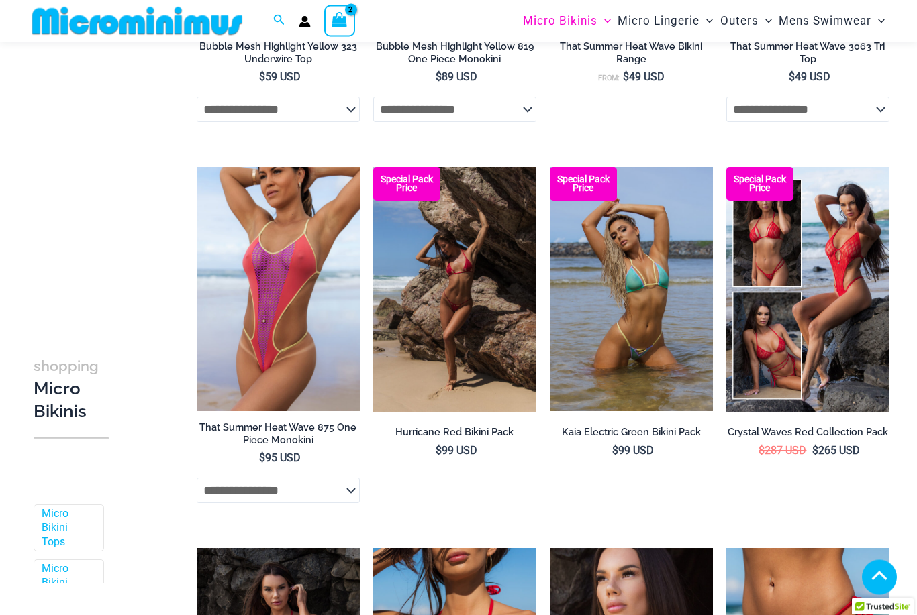
scroll to position [1487, 0]
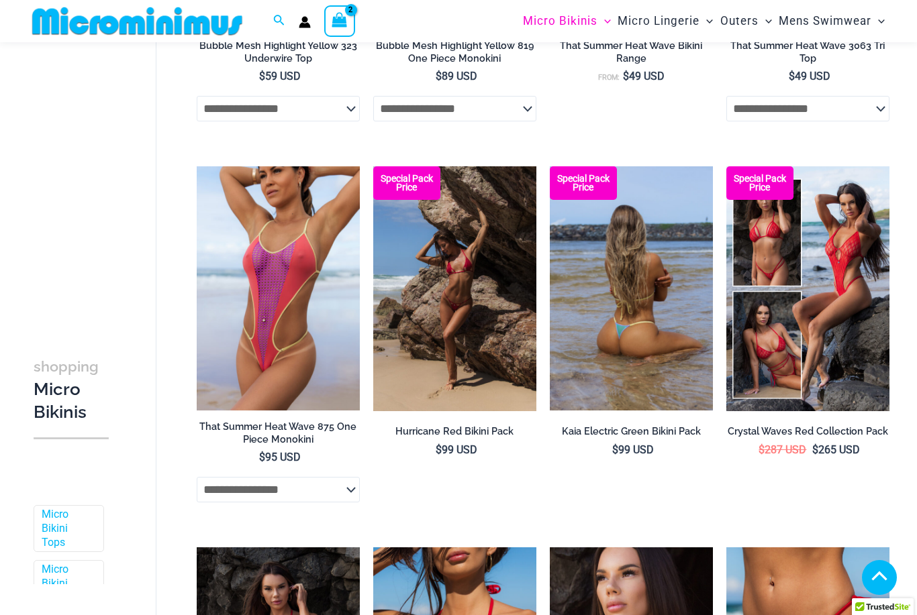
click at [573, 411] on img at bounding box center [631, 288] width 163 height 245
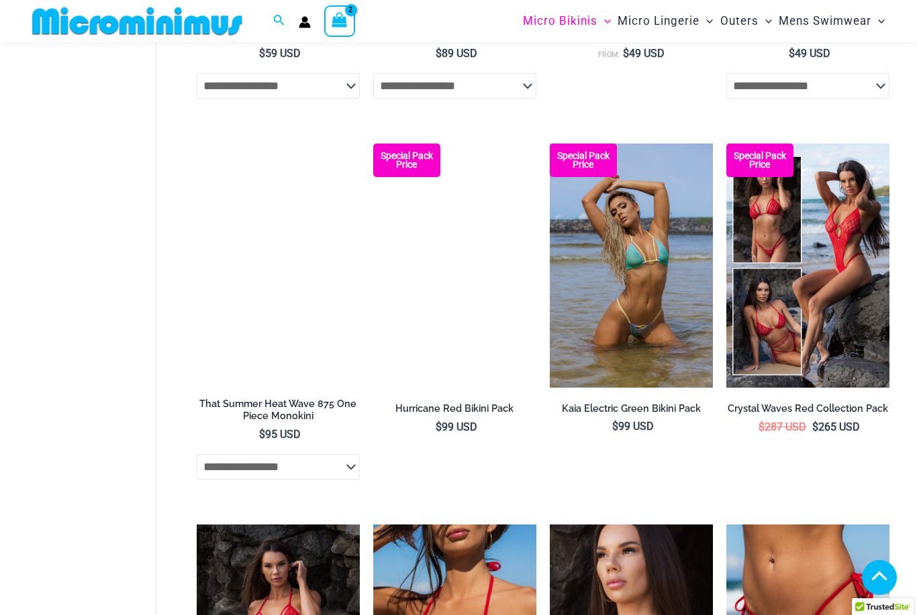
scroll to position [1530, 0]
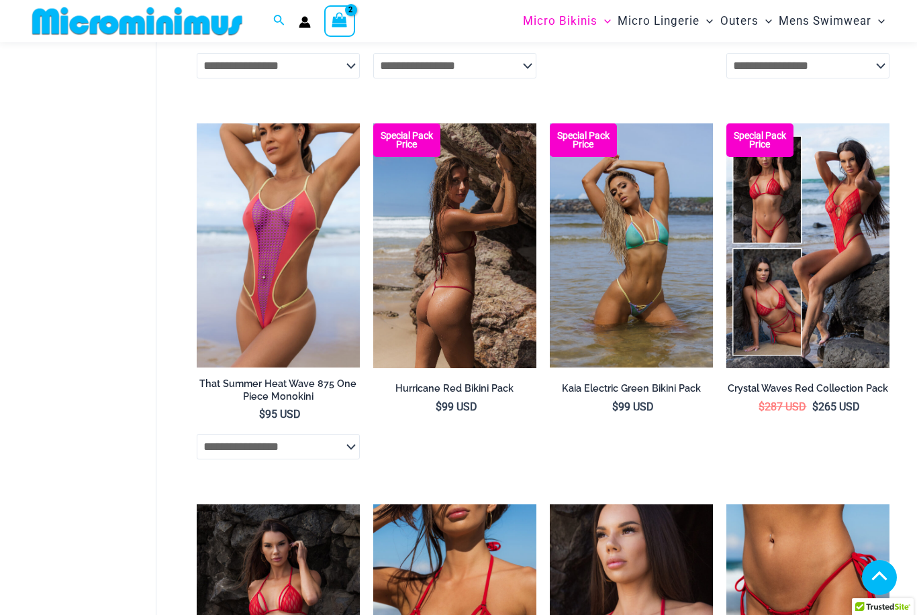
click at [448, 346] on img at bounding box center [454, 245] width 163 height 245
click at [425, 395] on h2 "Hurricane Red Bikini Pack" at bounding box center [454, 389] width 163 height 13
click at [448, 319] on img at bounding box center [454, 245] width 163 height 245
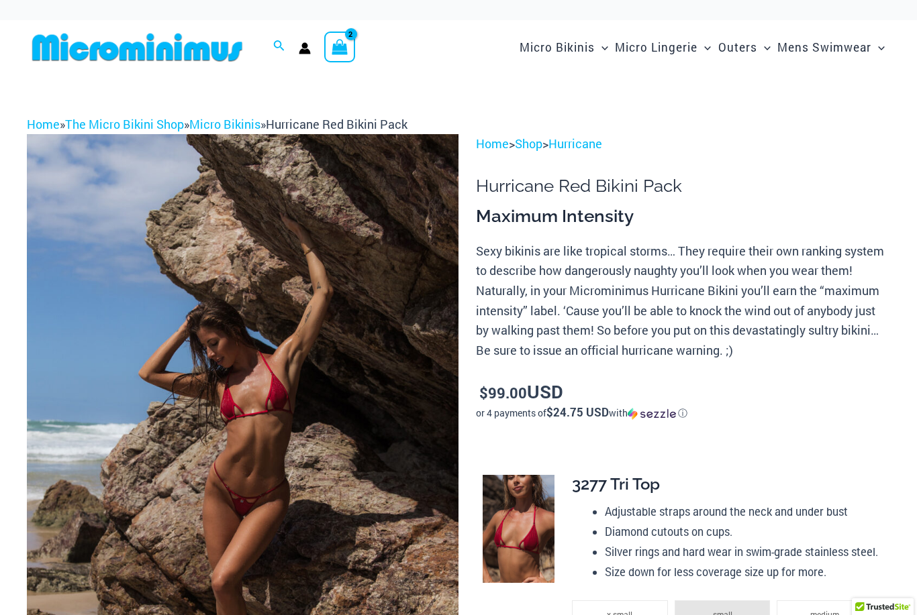
click at [241, 450] on img at bounding box center [243, 458] width 432 height 648
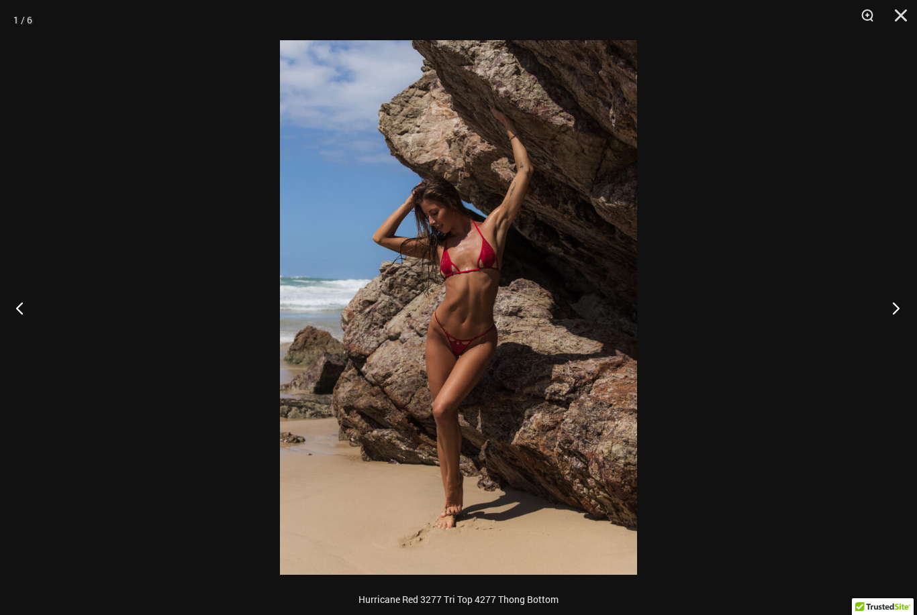
click at [888, 318] on button "Next" at bounding box center [891, 308] width 50 height 67
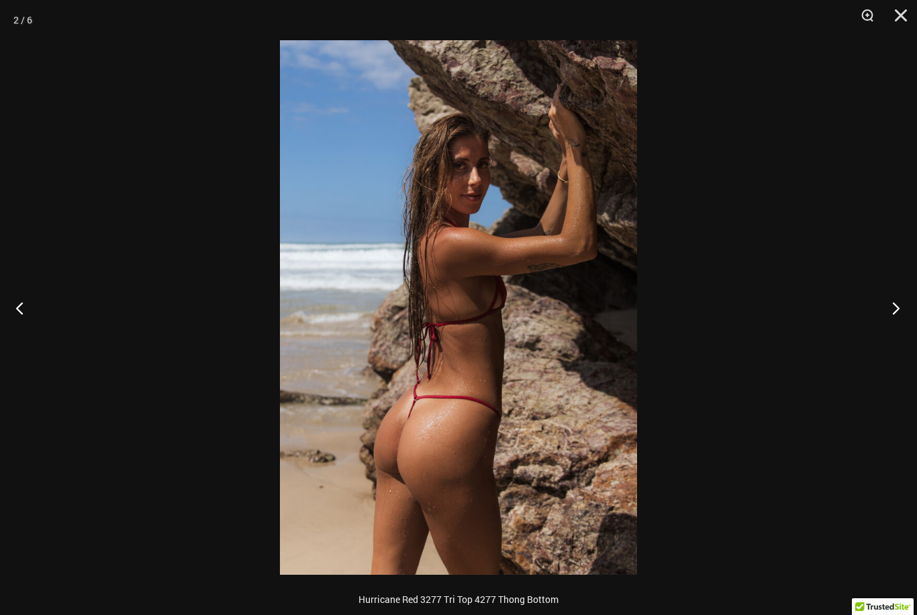
click at [885, 305] on button "Next" at bounding box center [891, 308] width 50 height 67
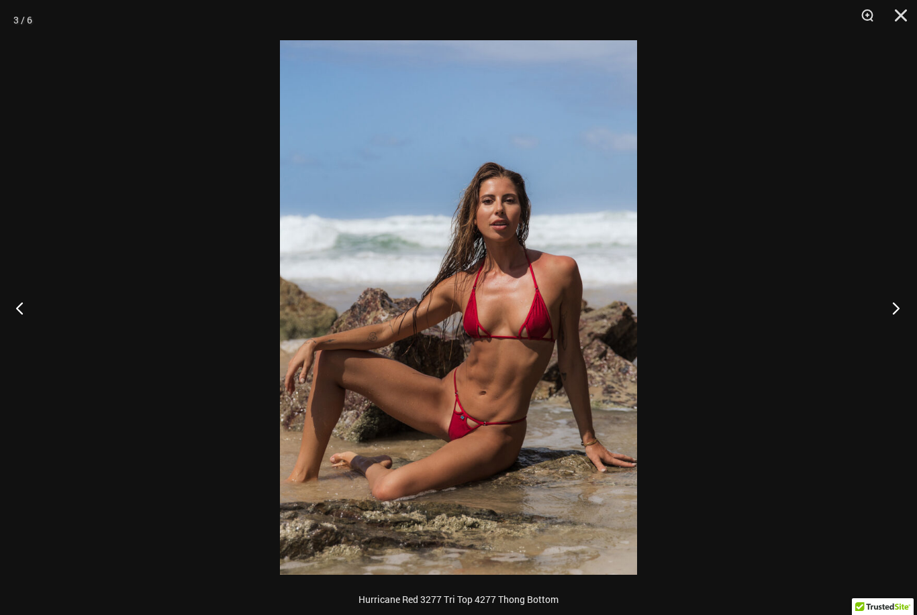
click at [887, 307] on button "Next" at bounding box center [891, 308] width 50 height 67
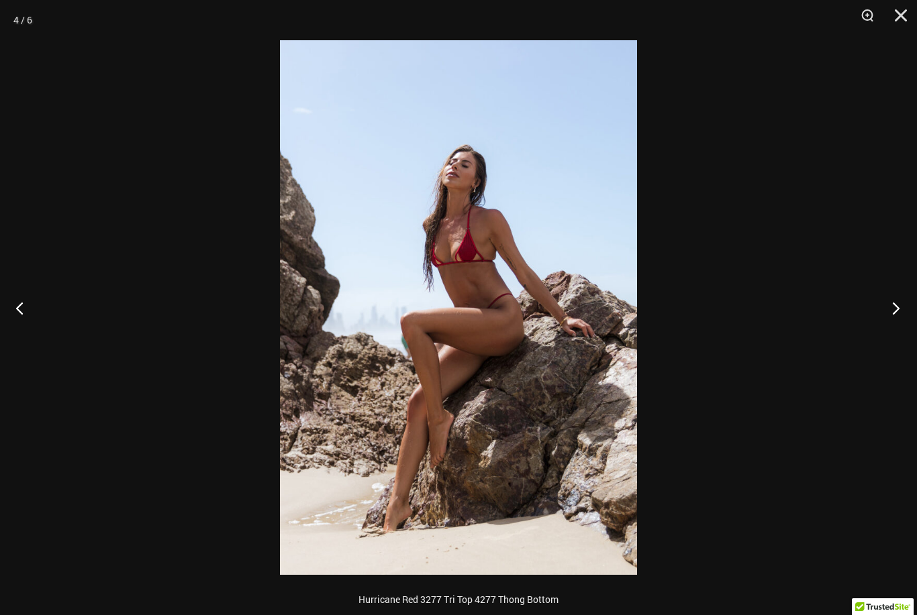
click at [893, 313] on button "Next" at bounding box center [891, 308] width 50 height 67
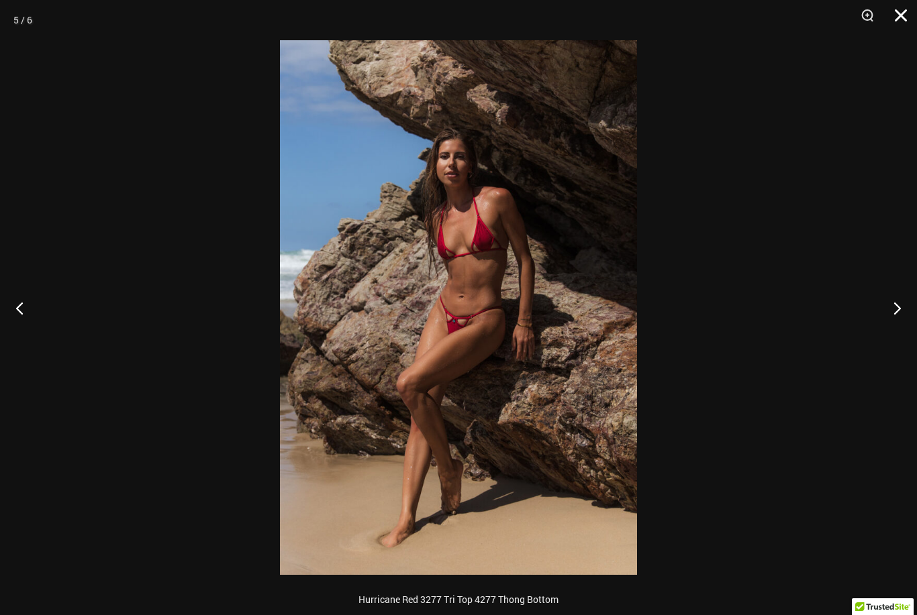
click at [901, 24] on button "Close" at bounding box center [896, 20] width 34 height 40
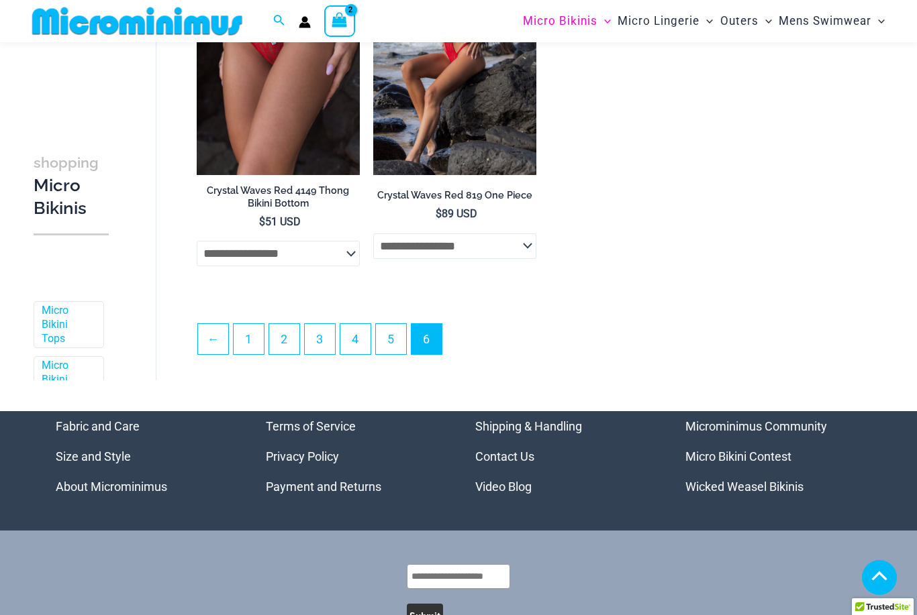
scroll to position [2553, 0]
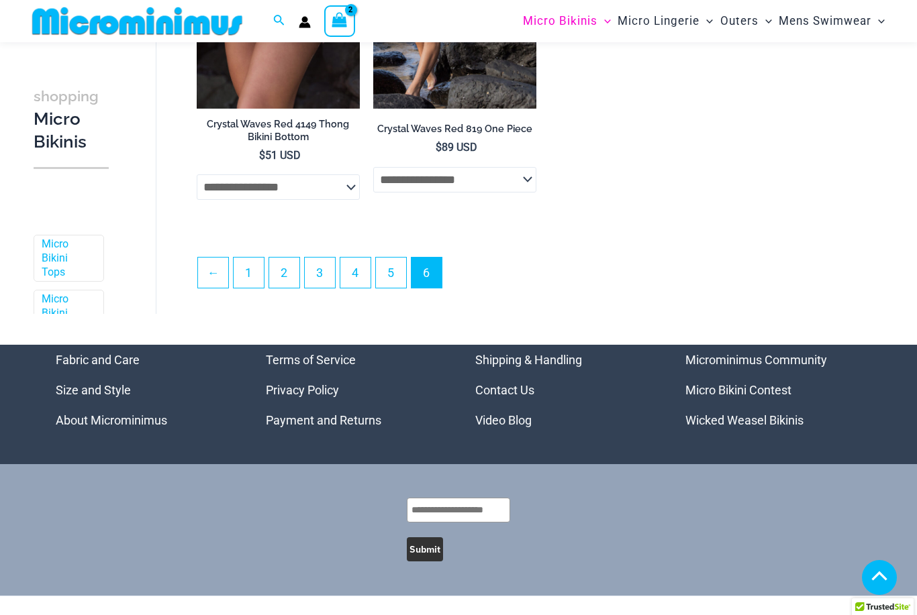
click at [705, 428] on link "Wicked Weasel Bikinis" at bounding box center [744, 420] width 118 height 14
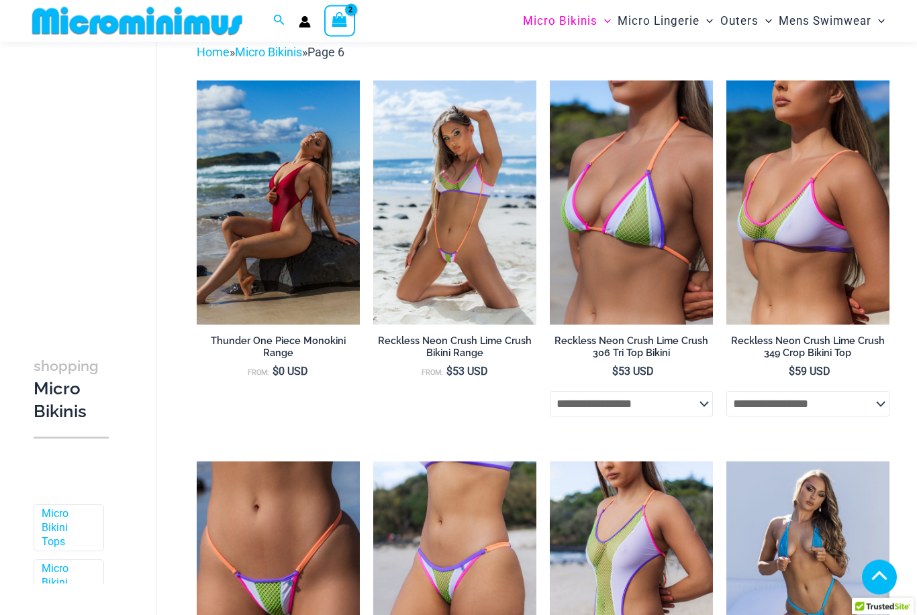
scroll to position [0, 0]
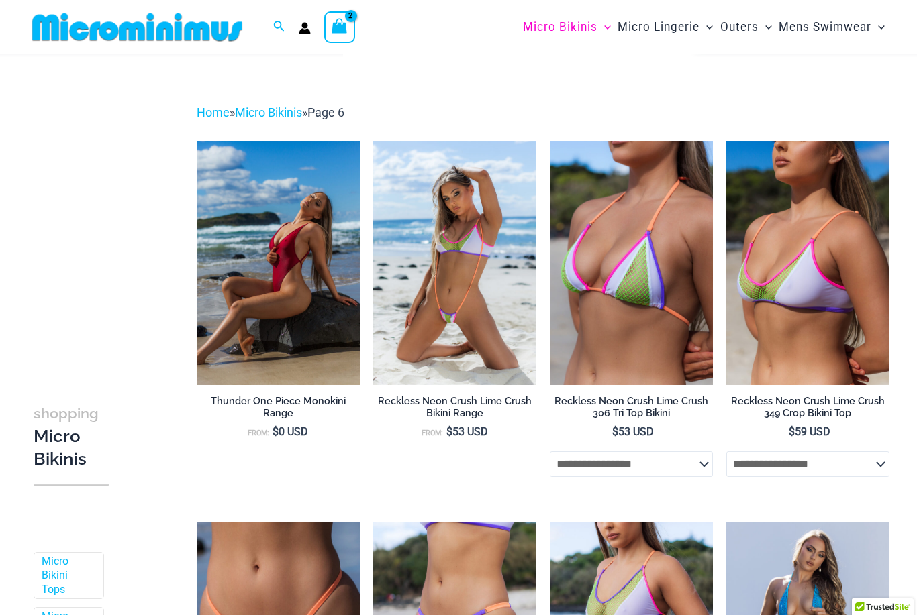
click at [344, 25] on icon "View Shopping Cart, 2 items" at bounding box center [339, 25] width 15 height 15
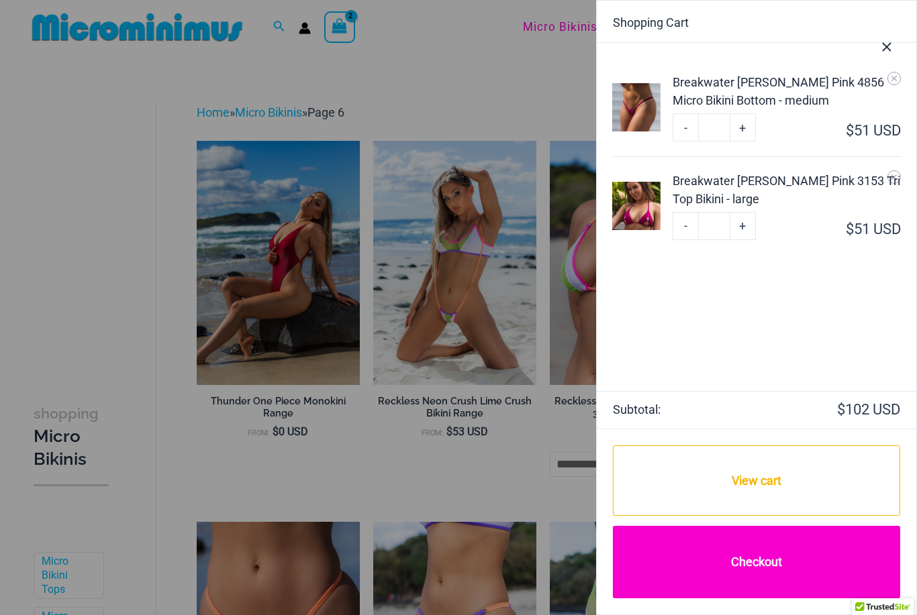
click at [694, 561] on link "Checkout" at bounding box center [756, 562] width 287 height 72
click at [753, 565] on link "Checkout" at bounding box center [756, 562] width 287 height 72
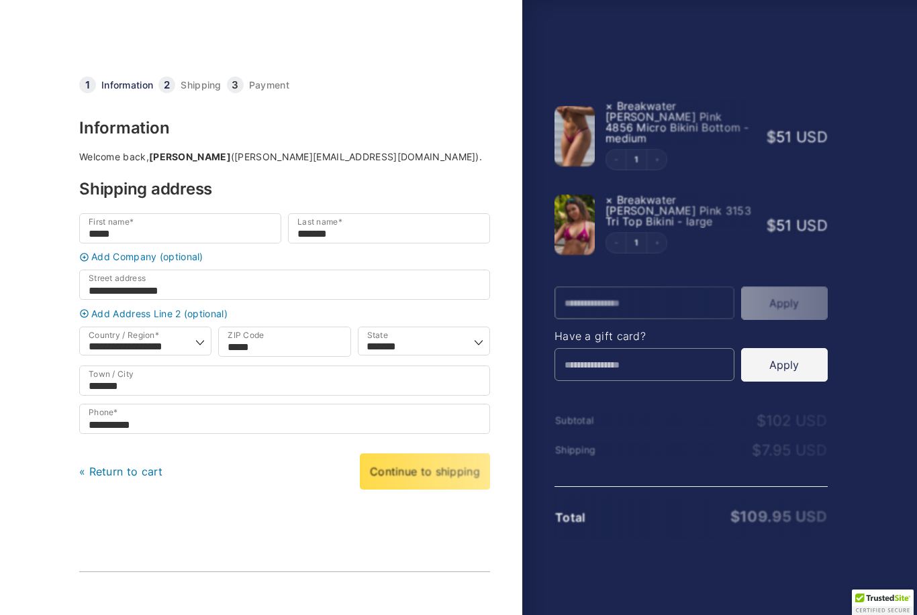
select select "**"
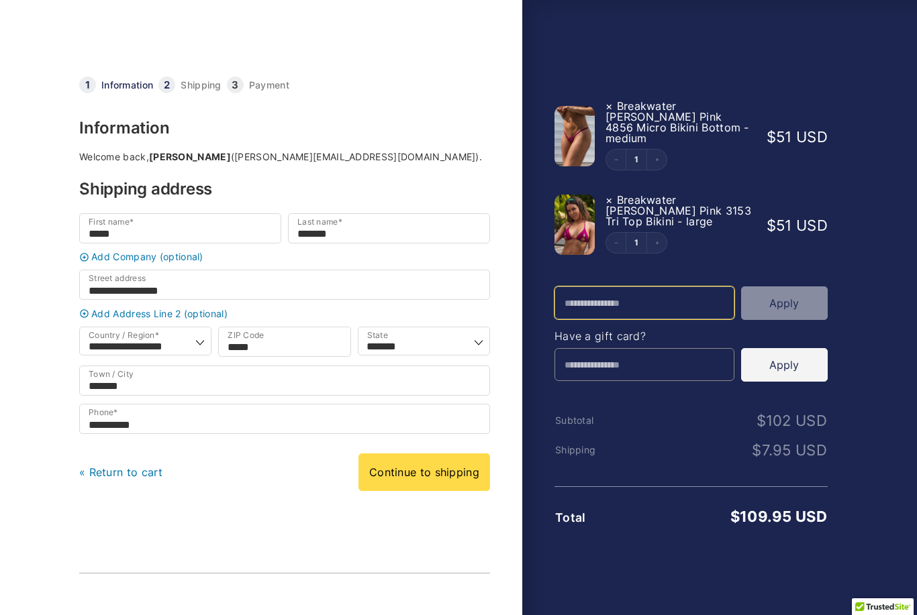
click at [578, 287] on input "Promo Code" at bounding box center [644, 303] width 180 height 33
type input "*"
type input "**********"
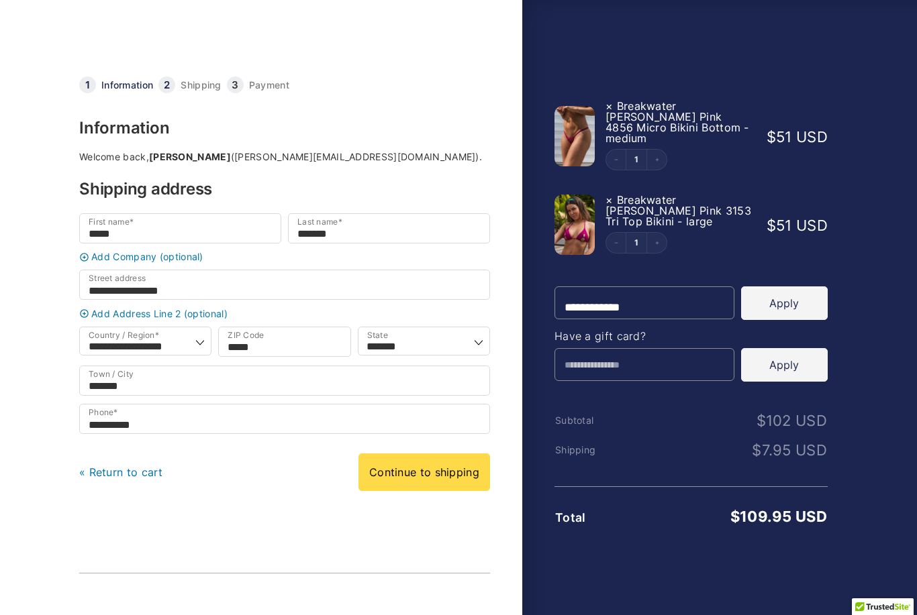
click at [769, 287] on button "Apply" at bounding box center [784, 304] width 87 height 34
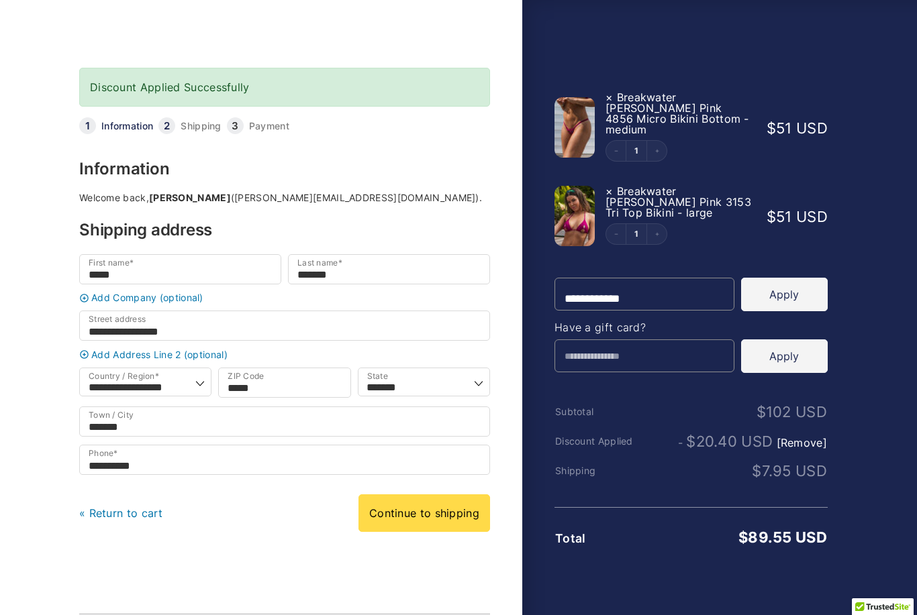
scroll to position [9, 0]
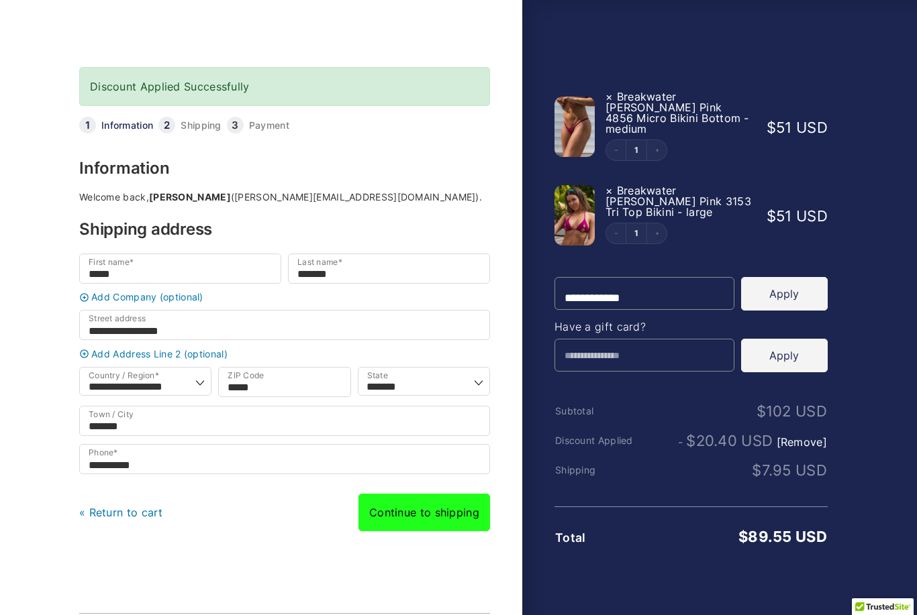
click at [418, 517] on link "Continue to shipping" at bounding box center [424, 513] width 132 height 38
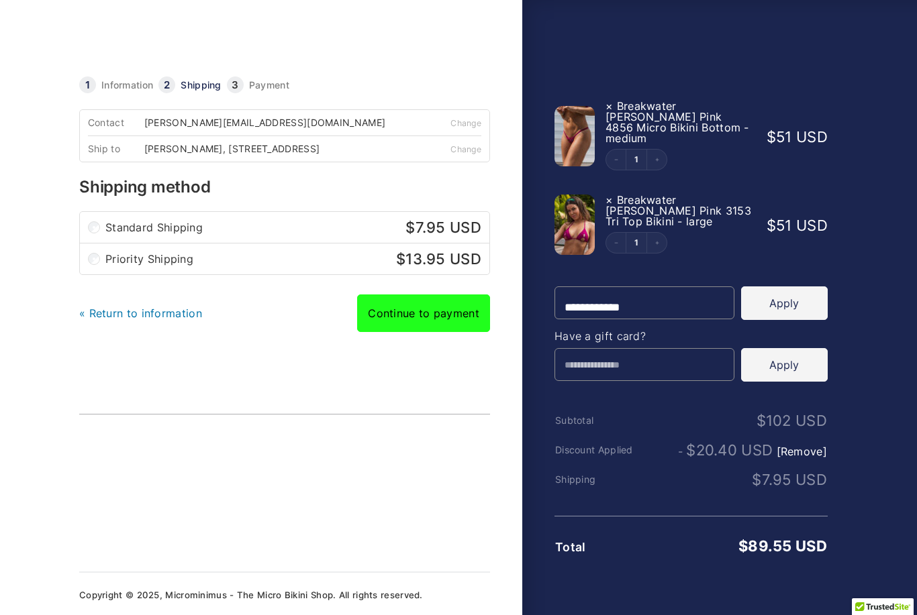
click at [399, 323] on link "Continue to payment" at bounding box center [423, 314] width 133 height 38
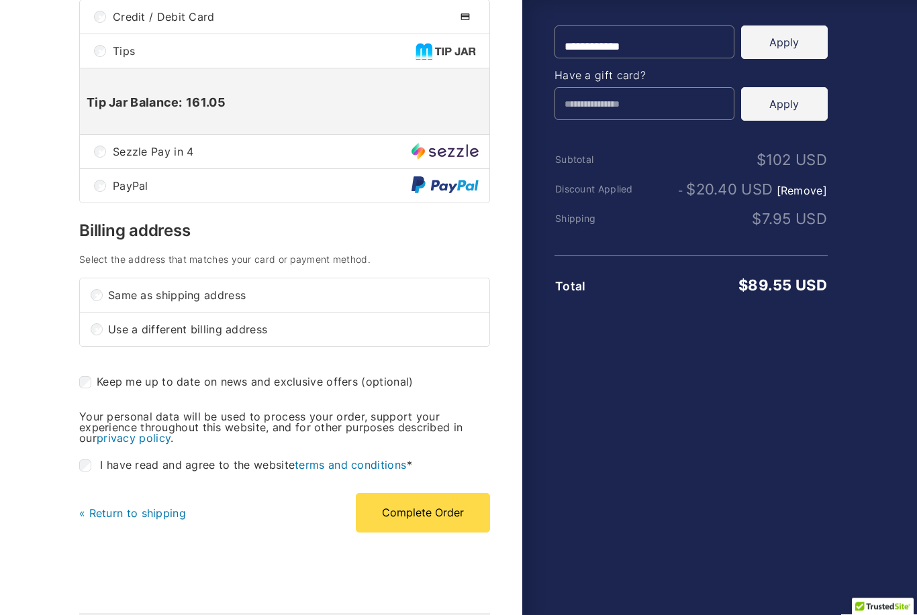
scroll to position [261, 0]
click at [394, 522] on button "Complete Order" at bounding box center [423, 512] width 134 height 39
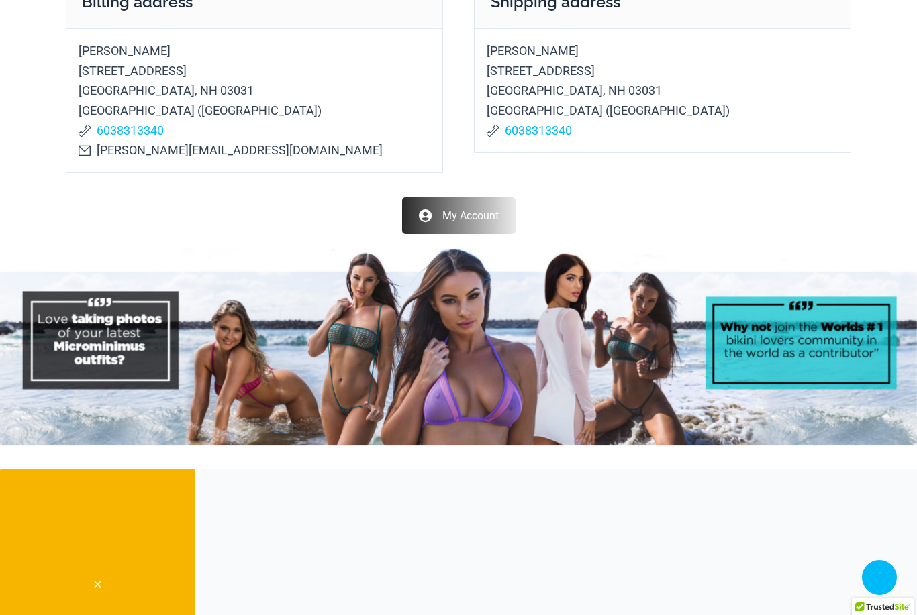
scroll to position [559, 0]
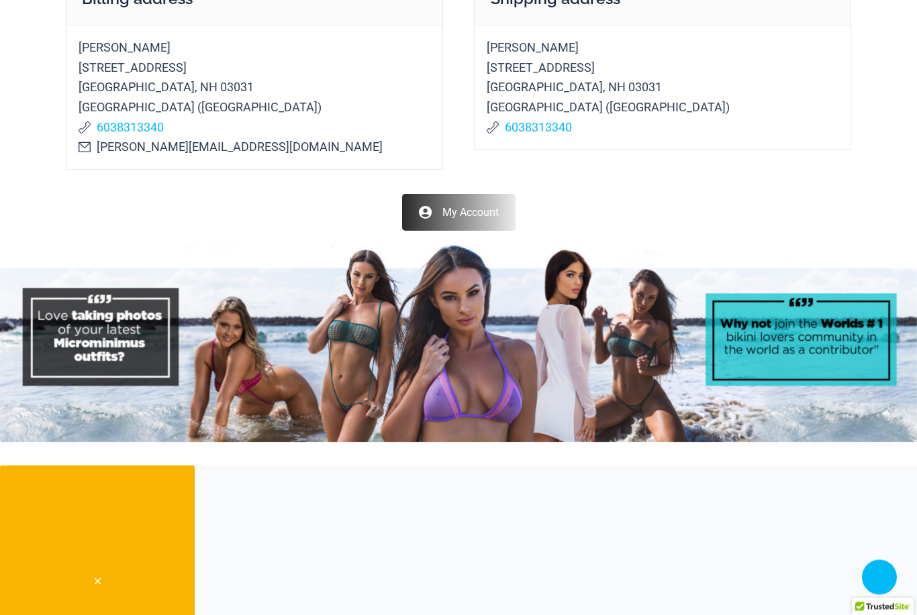
click at [375, 374] on img at bounding box center [458, 344] width 917 height 197
click at [121, 342] on img at bounding box center [458, 344] width 917 height 197
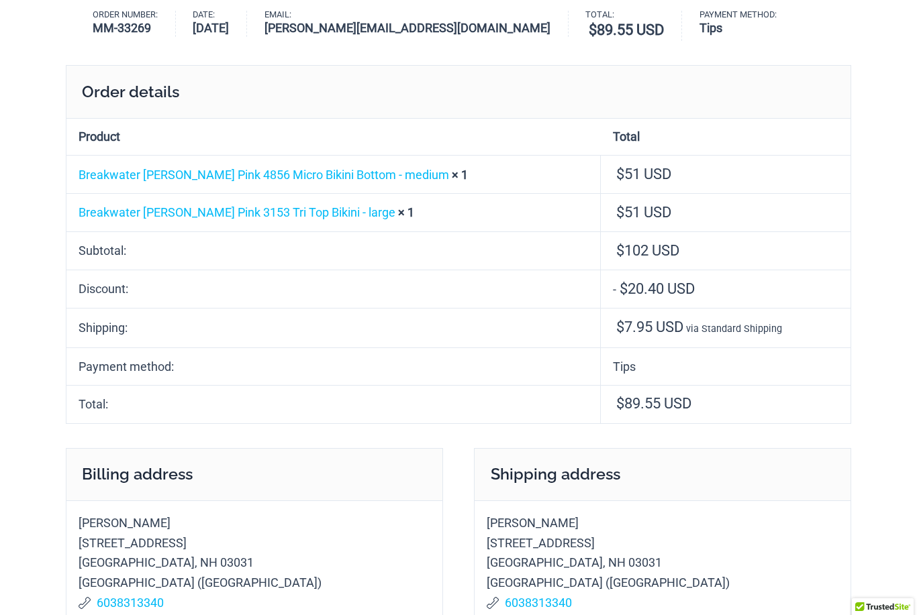
scroll to position [0, 0]
